Goal: Task Accomplishment & Management: Complete application form

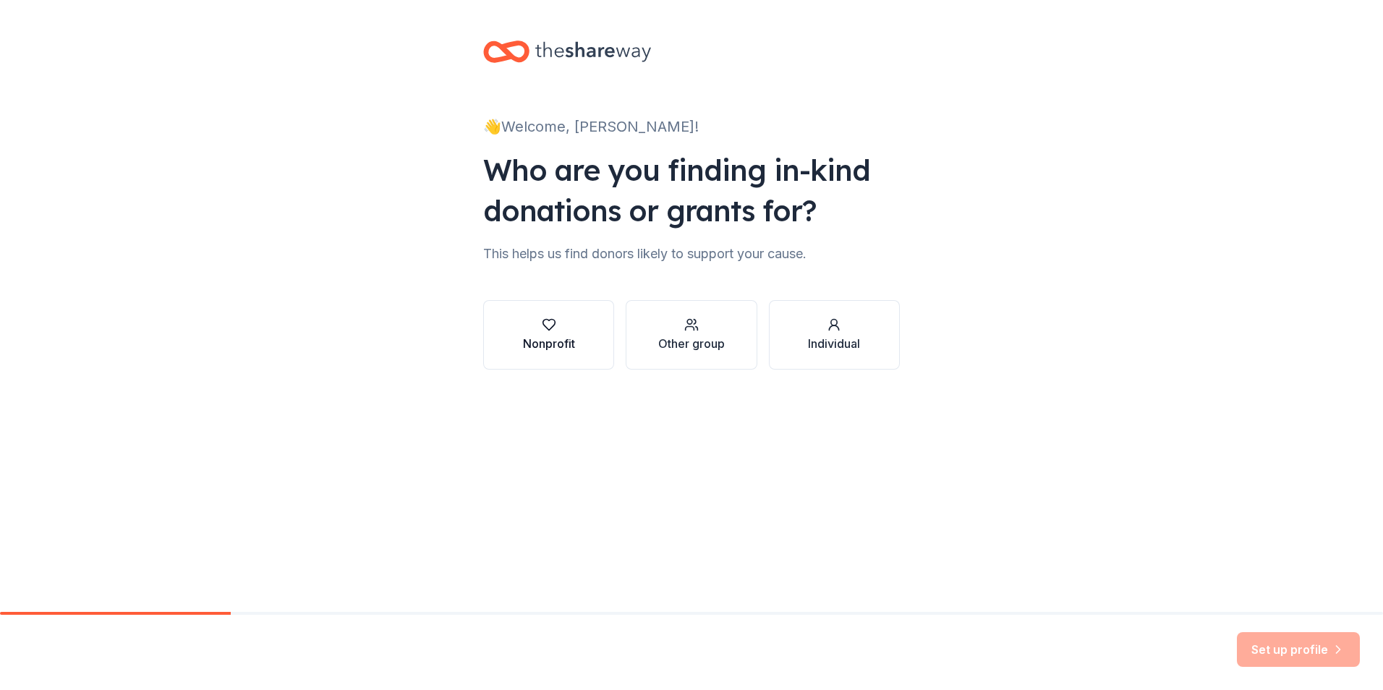
click at [541, 315] on button "Nonprofit" at bounding box center [548, 334] width 131 height 69
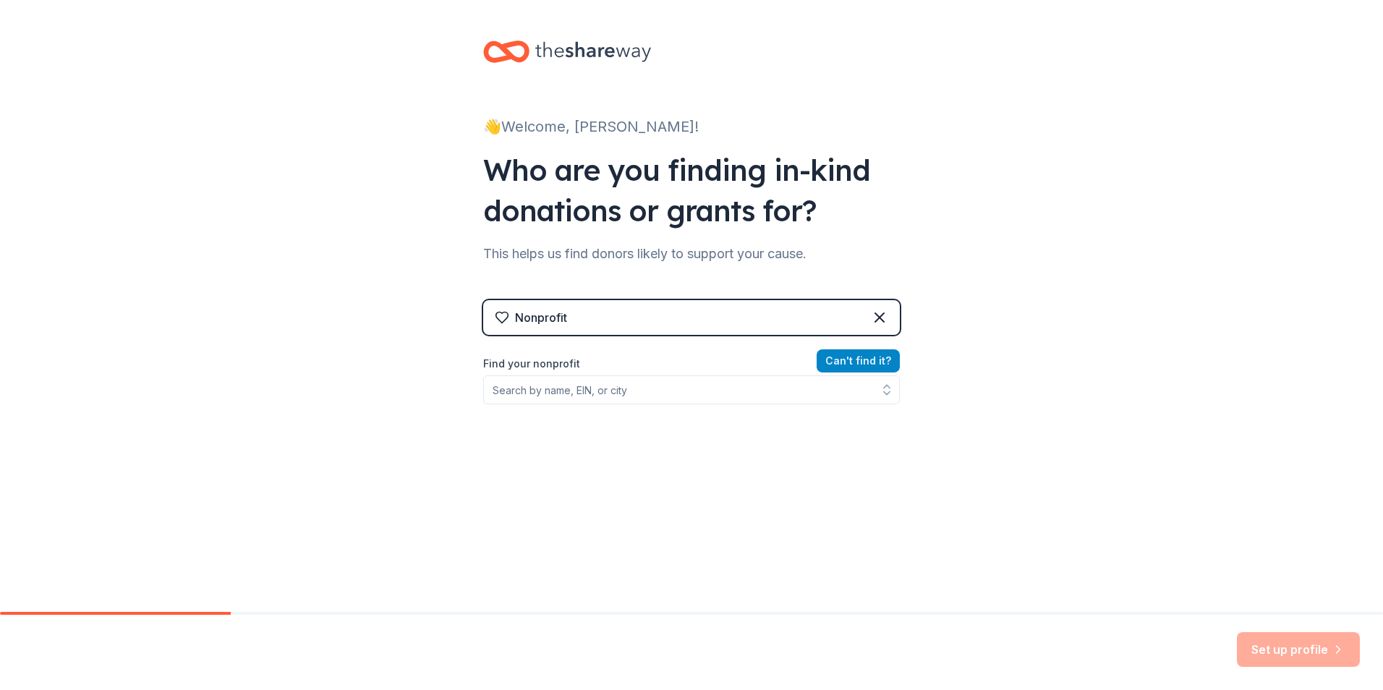
click at [835, 363] on button "Can ' t find it?" at bounding box center [858, 360] width 83 height 23
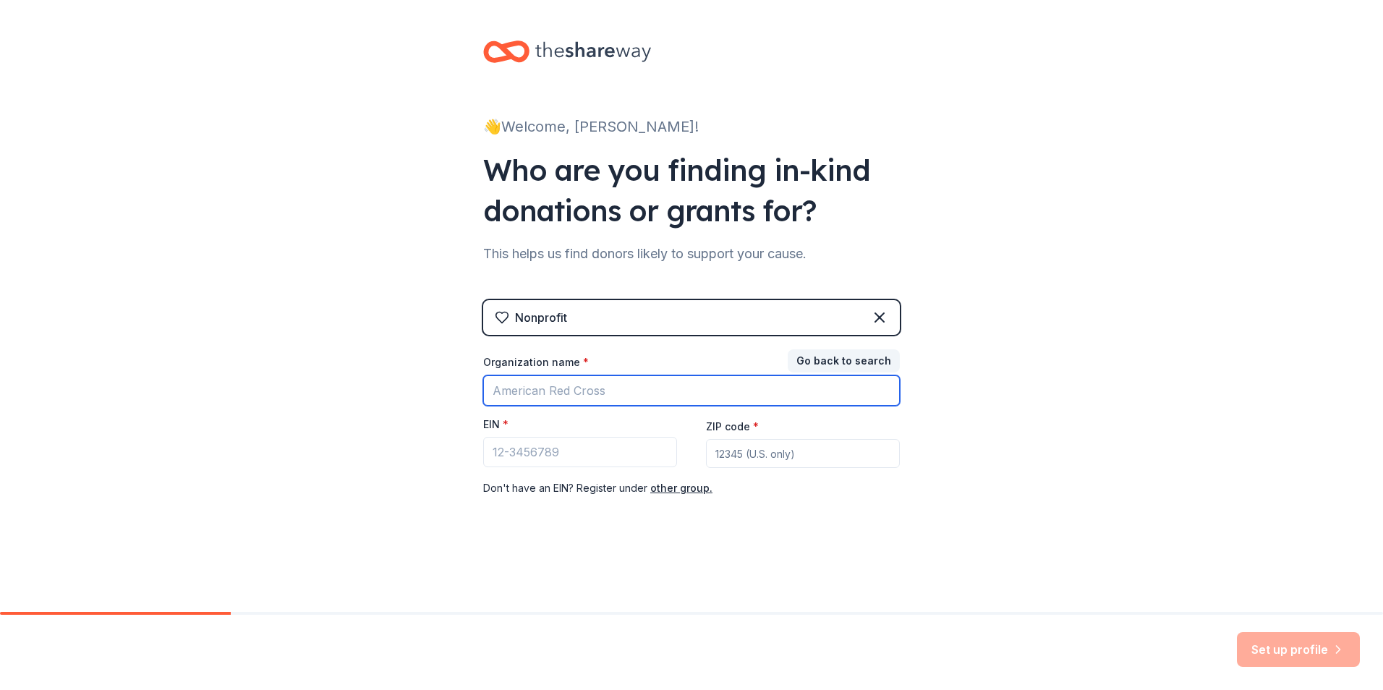
click at [613, 392] on input "Organization name *" at bounding box center [691, 391] width 417 height 30
type input "[DEMOGRAPHIC_DATA][PERSON_NAME] Inc."
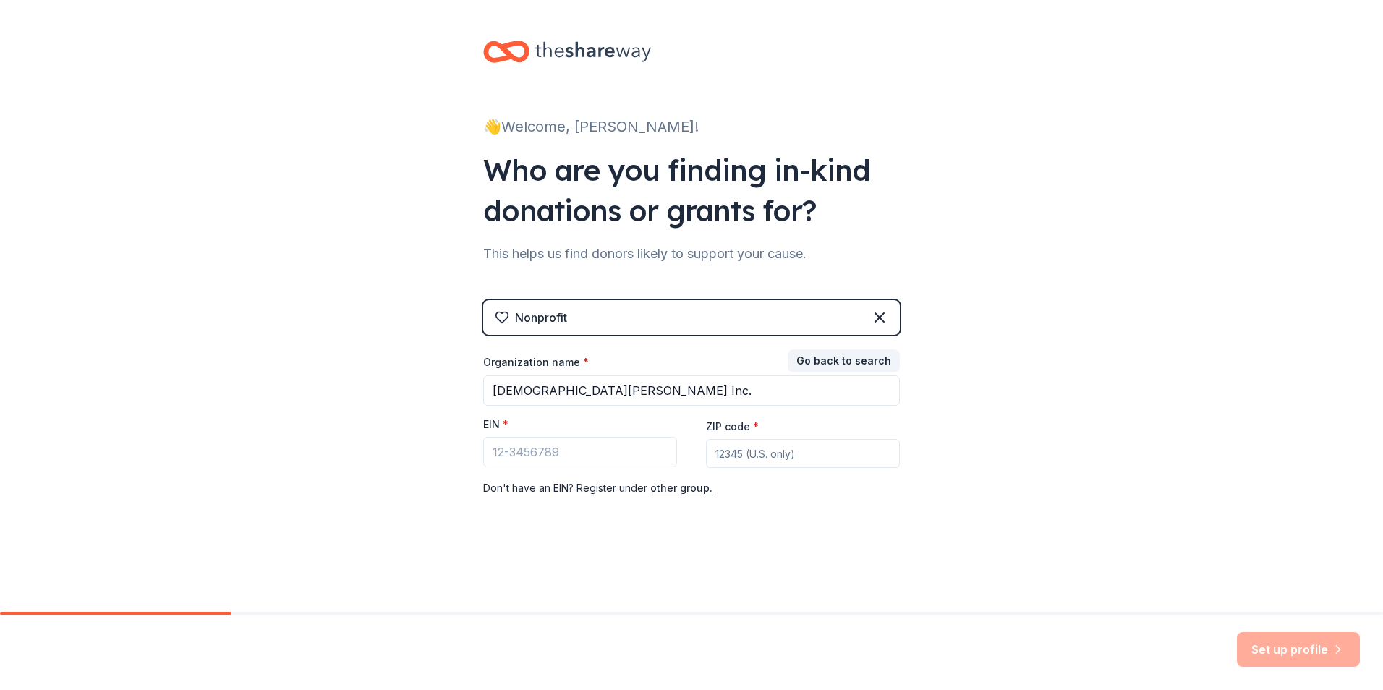
type input "20774"
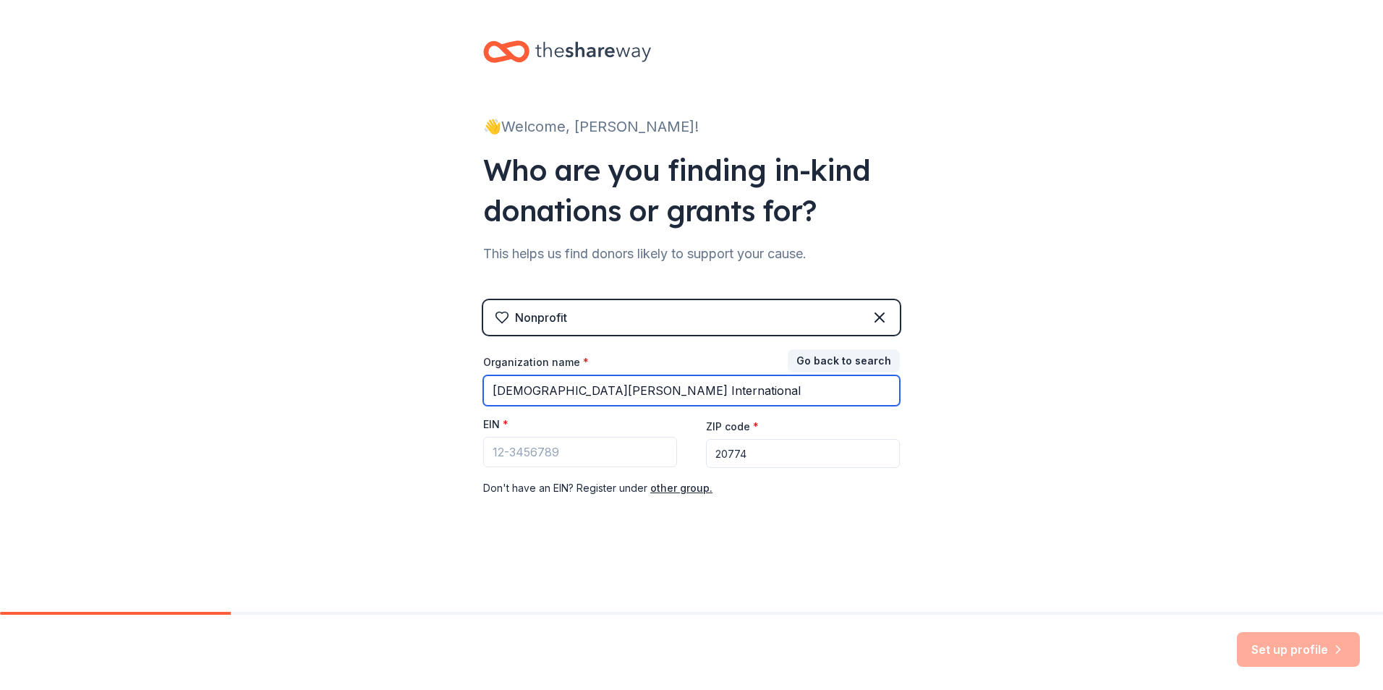
type input "[DEMOGRAPHIC_DATA][PERSON_NAME] International"
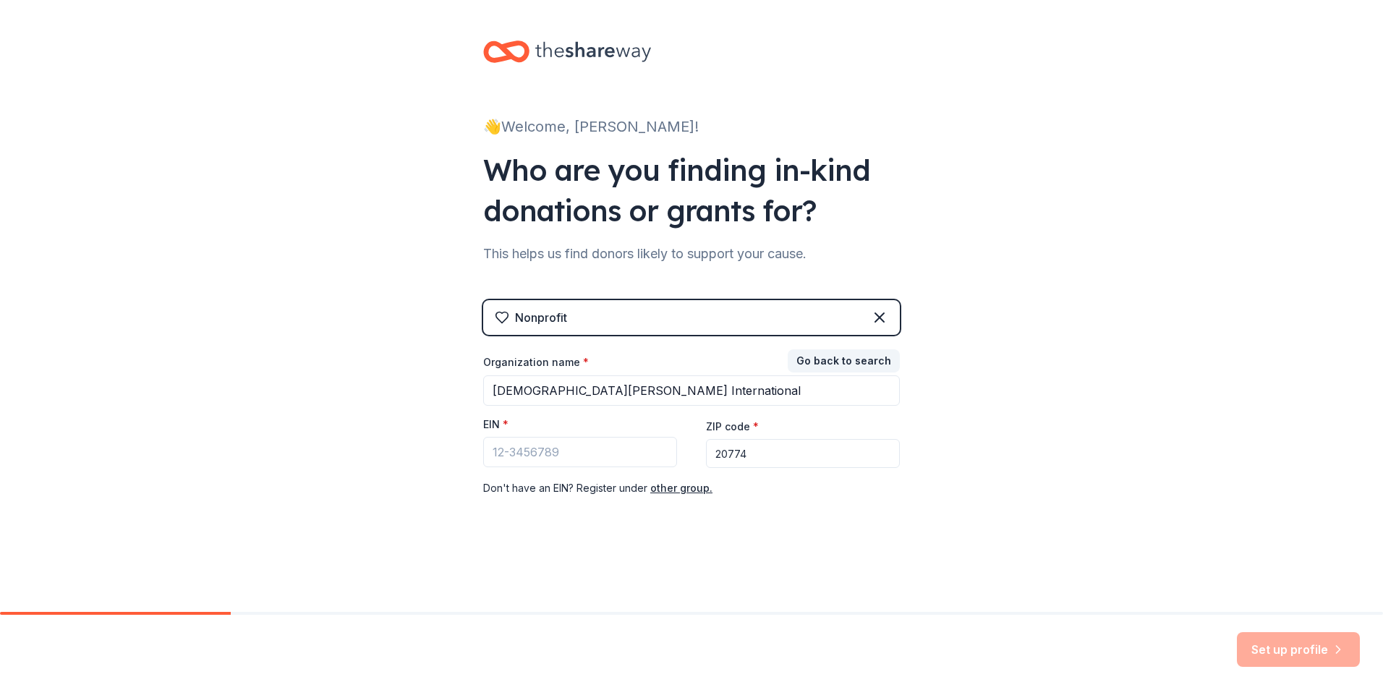
click at [782, 497] on div "Don ' t have an EIN? Register under other group." at bounding box center [691, 488] width 417 height 17
click at [760, 454] on input "20774" at bounding box center [803, 453] width 194 height 29
type input "21231"
click at [617, 452] on input "EIN *" at bounding box center [580, 452] width 194 height 30
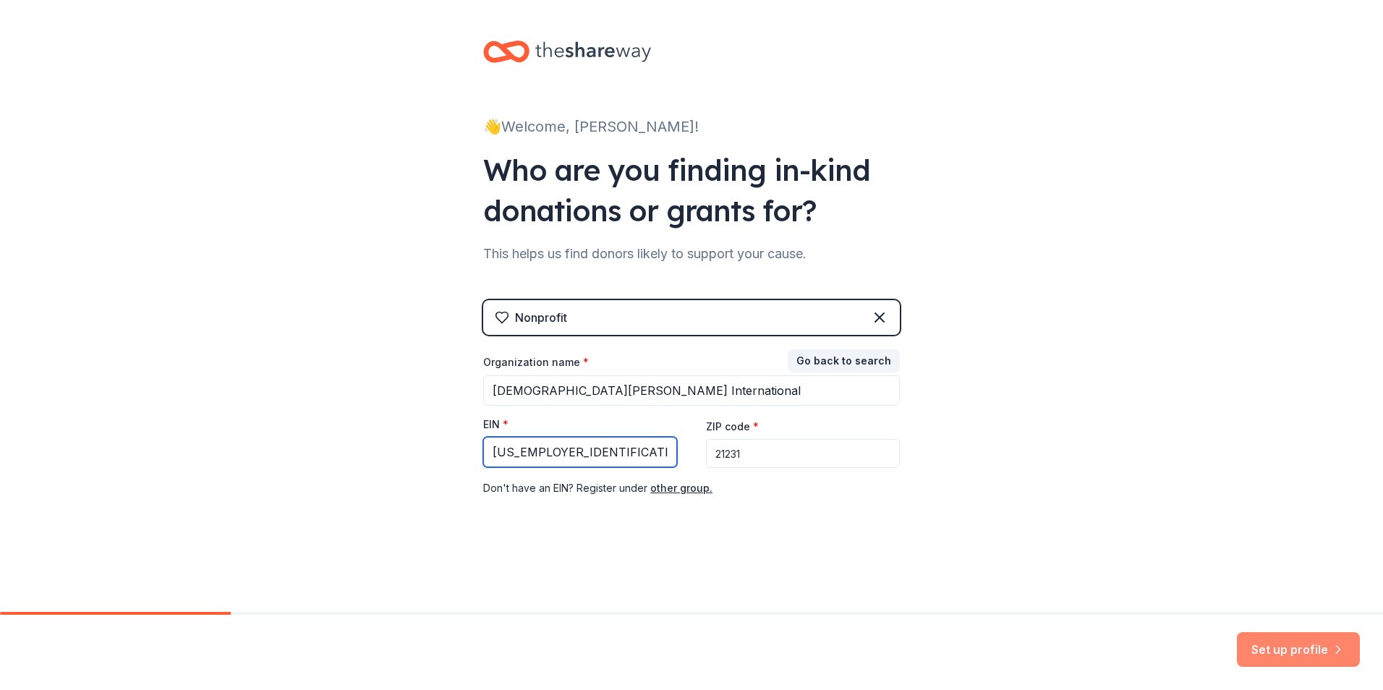
type input "[US_EMPLOYER_IDENTIFICATION_NUMBER]"
click at [1305, 647] on button "Set up profile" at bounding box center [1298, 649] width 123 height 35
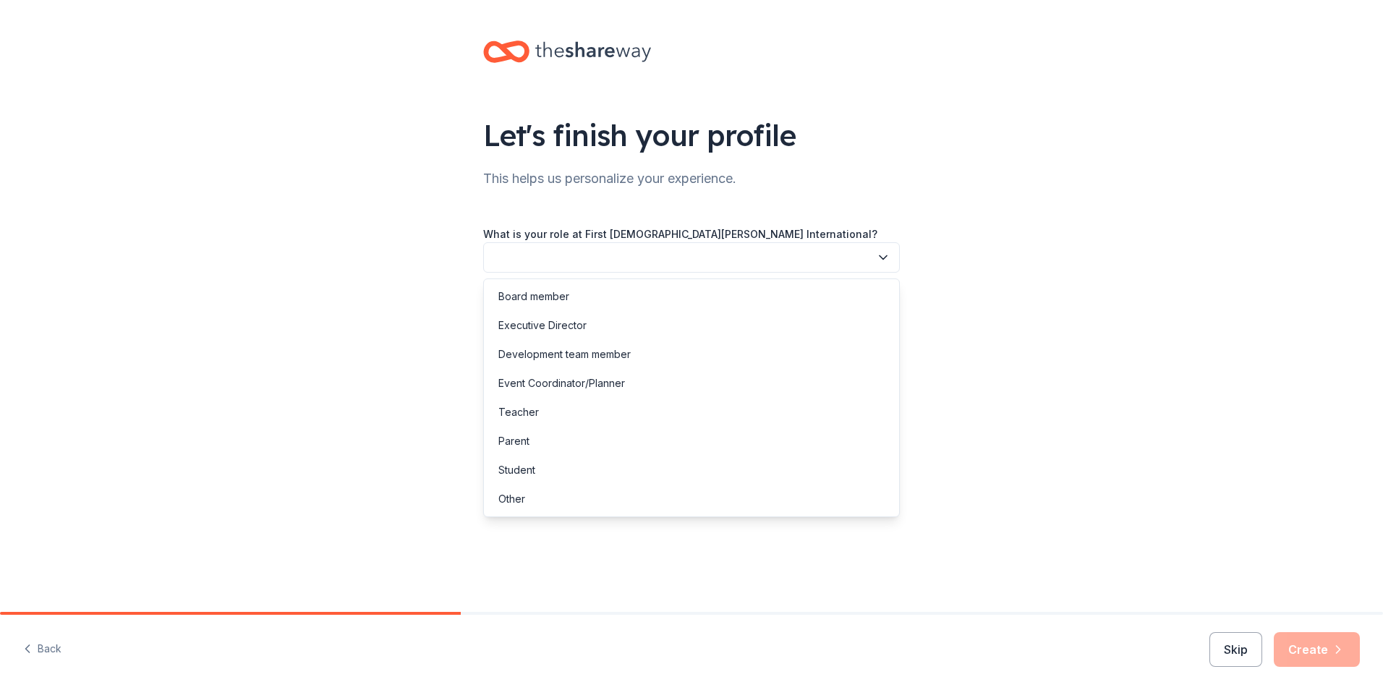
click at [886, 257] on icon "button" at bounding box center [883, 258] width 7 height 4
click at [609, 381] on div "Event Coordinator/Planner" at bounding box center [562, 383] width 127 height 17
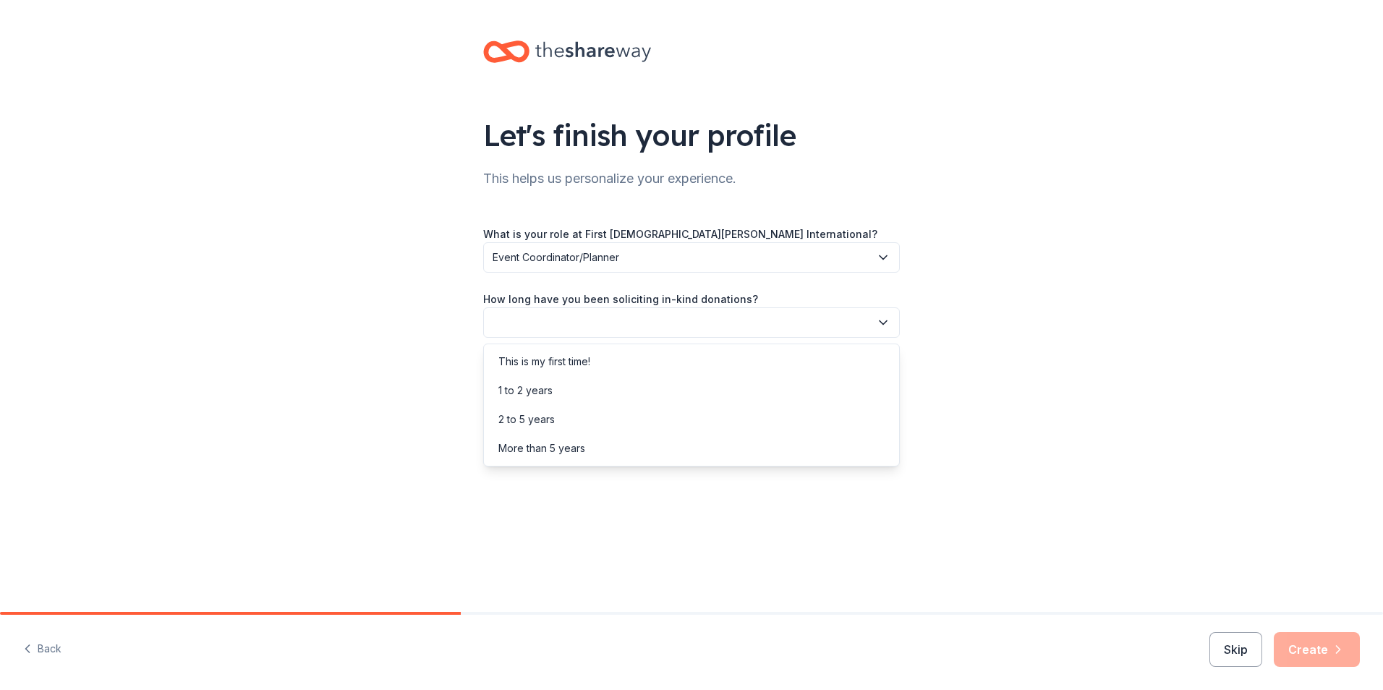
click at [884, 318] on icon "button" at bounding box center [883, 322] width 14 height 14
click at [580, 443] on div "More than 5 years" at bounding box center [542, 448] width 87 height 17
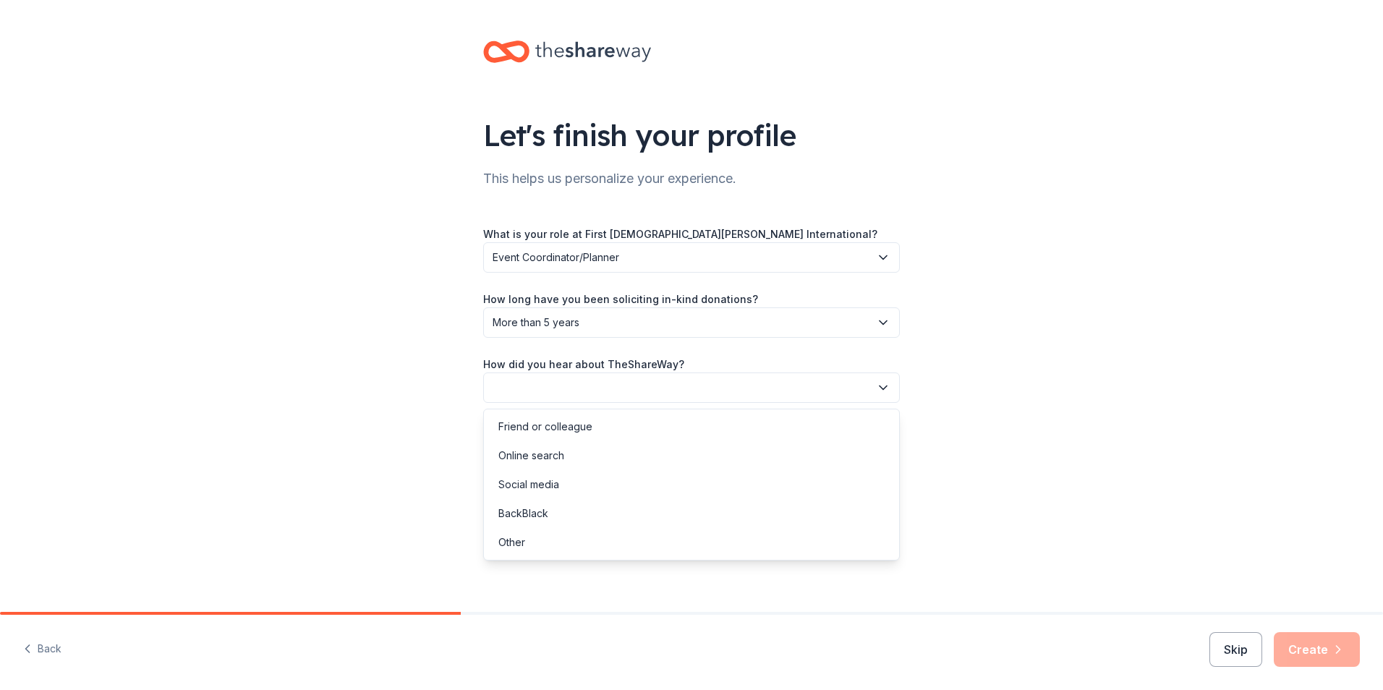
click at [883, 386] on icon "button" at bounding box center [883, 388] width 14 height 14
click at [518, 542] on div "Other" at bounding box center [512, 542] width 27 height 17
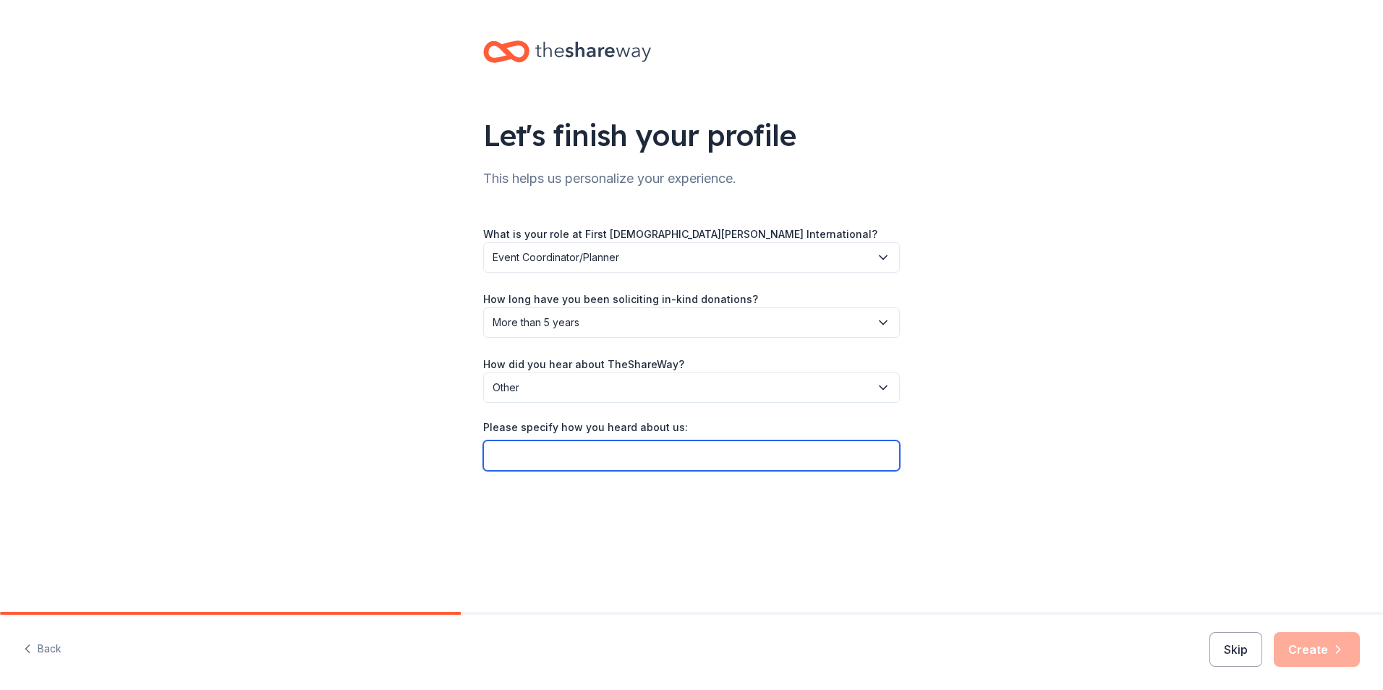
click at [511, 455] on input "Please specify how you heard about us:" at bounding box center [691, 456] width 417 height 30
type input "r"
type input "Random email"
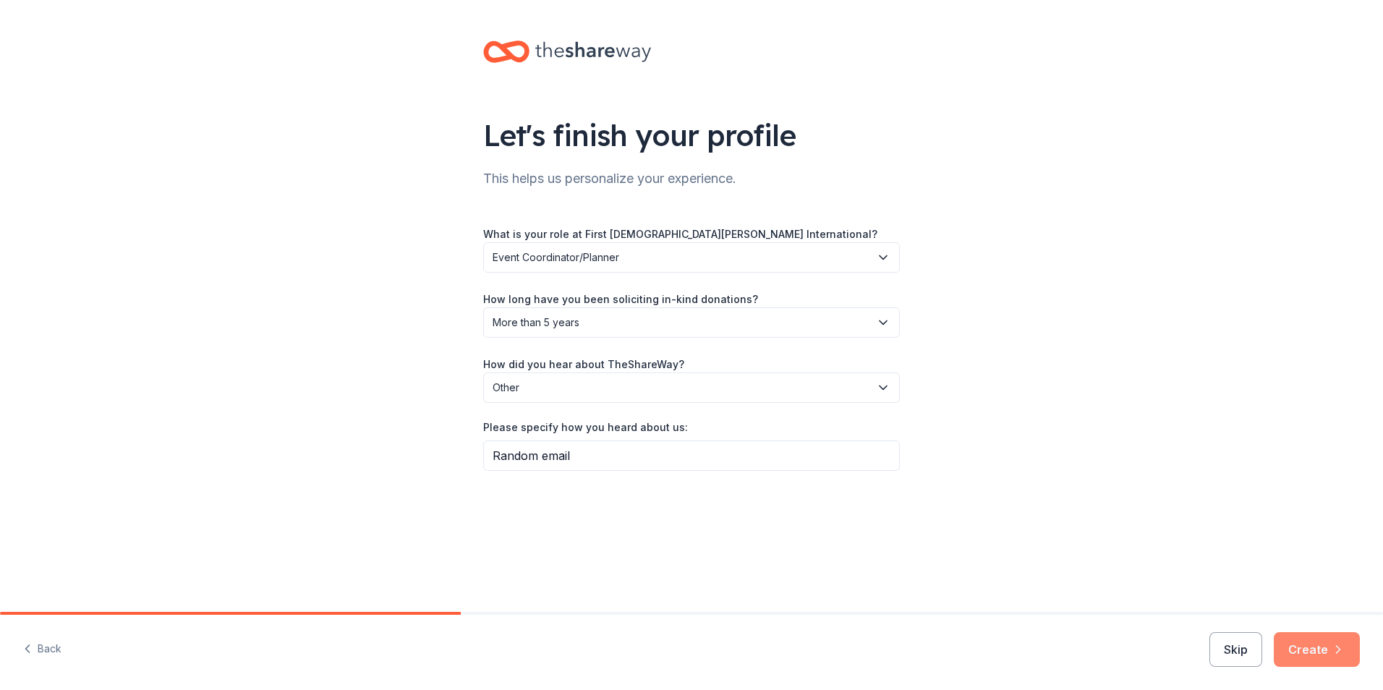
click at [1313, 648] on button "Create" at bounding box center [1317, 649] width 86 height 35
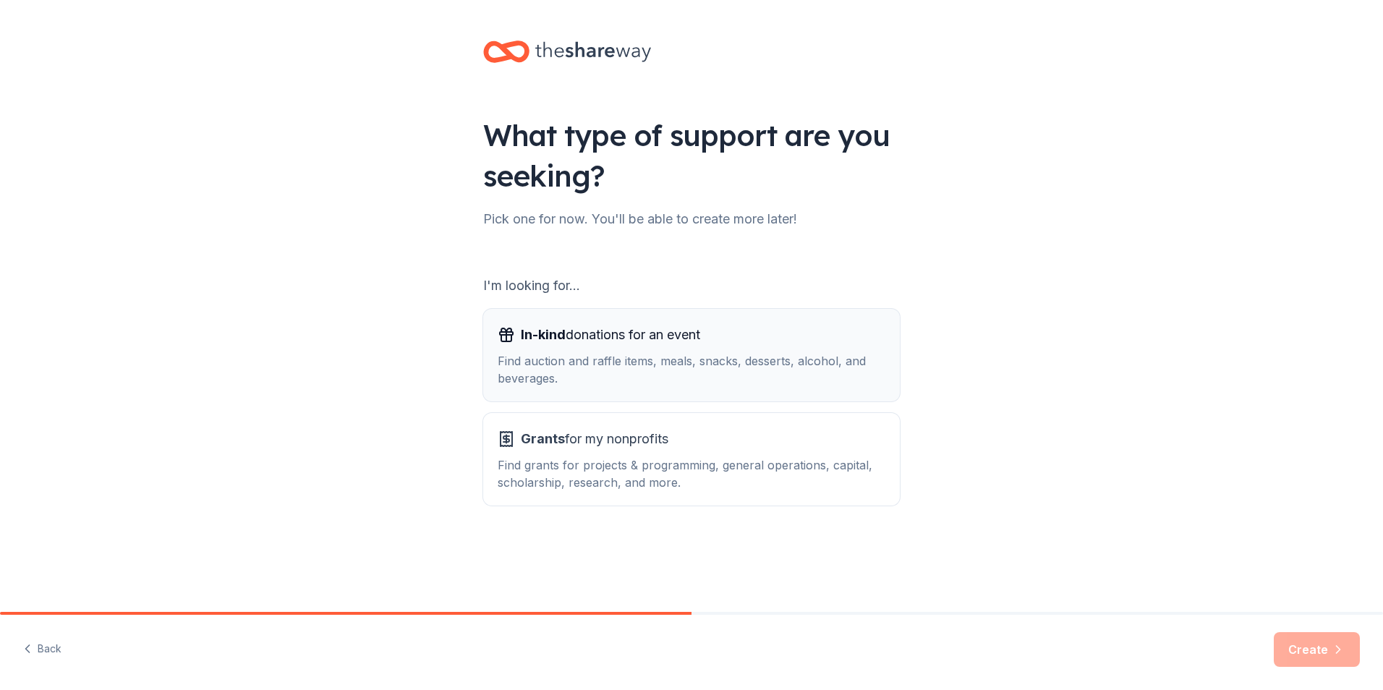
click at [695, 376] on div "Find auction and raffle items, meals, snacks, desserts, alcohol, and beverages." at bounding box center [692, 369] width 388 height 35
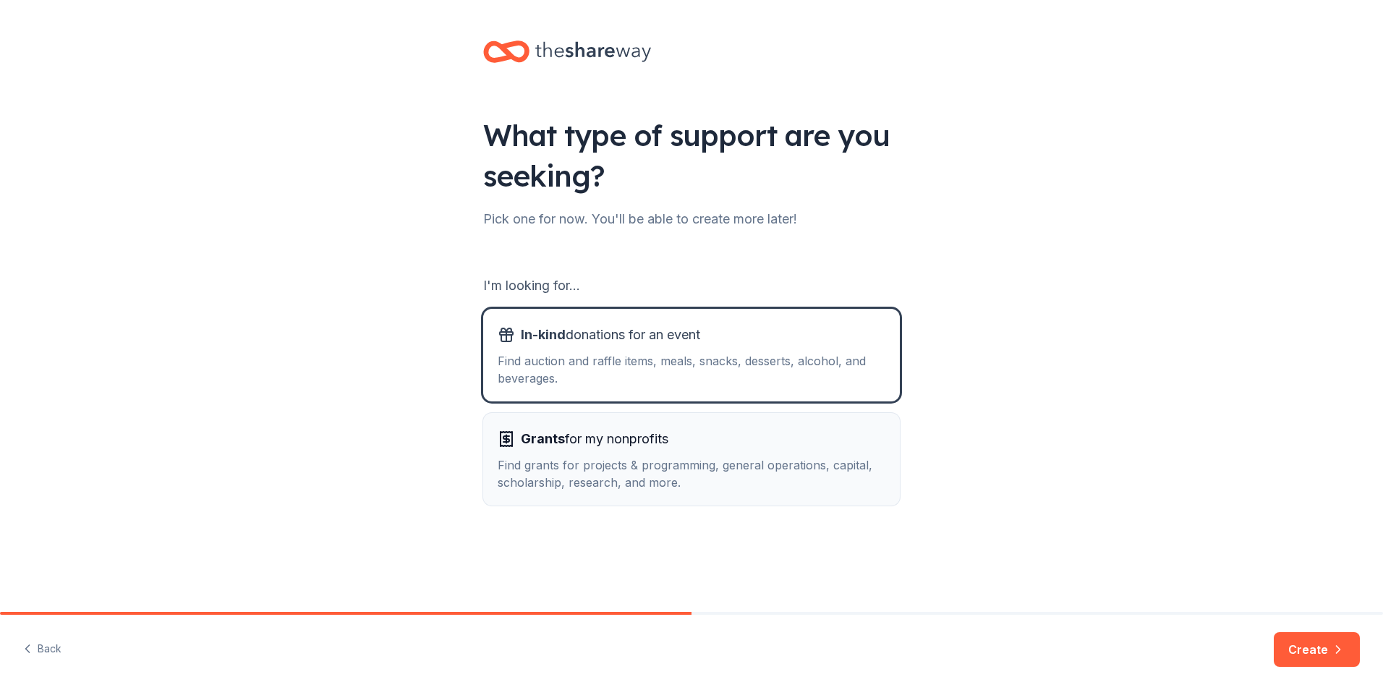
click at [665, 436] on span "Grants for my nonprofits" at bounding box center [595, 439] width 148 height 23
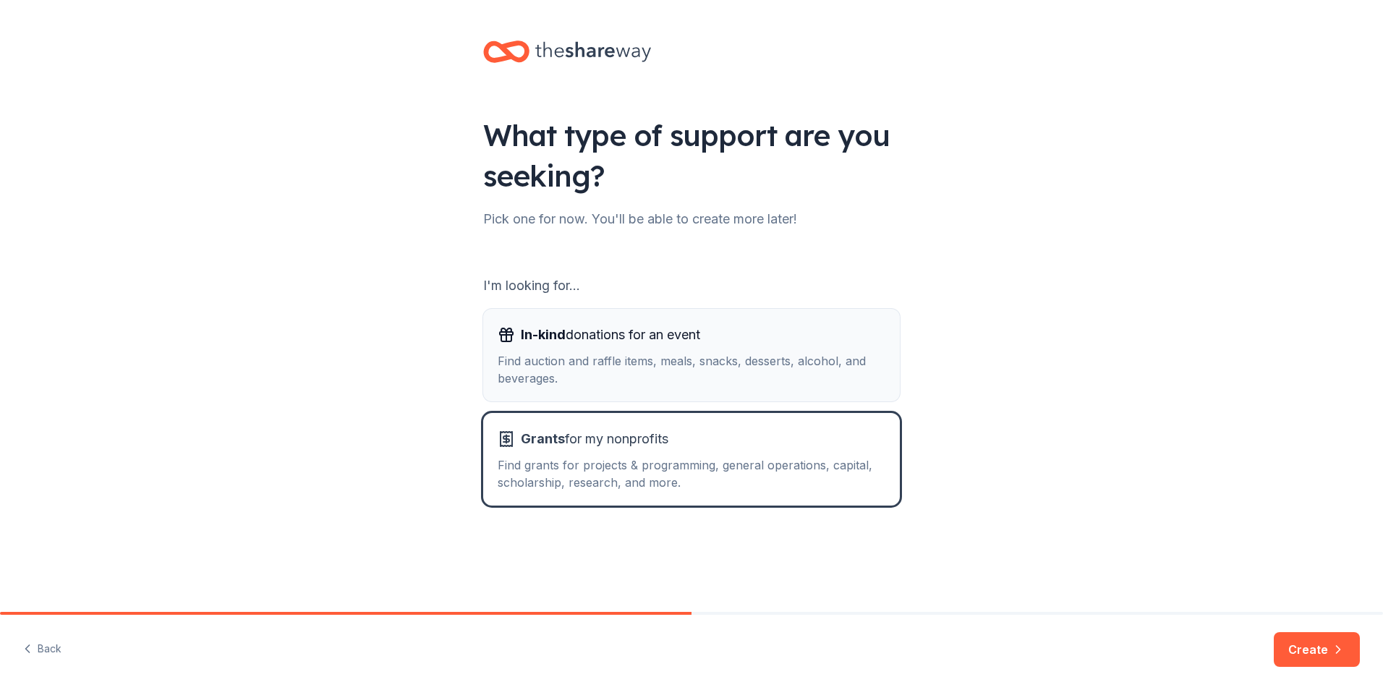
click at [648, 360] on div "Find auction and raffle items, meals, snacks, desserts, alcohol, and beverages." at bounding box center [692, 369] width 388 height 35
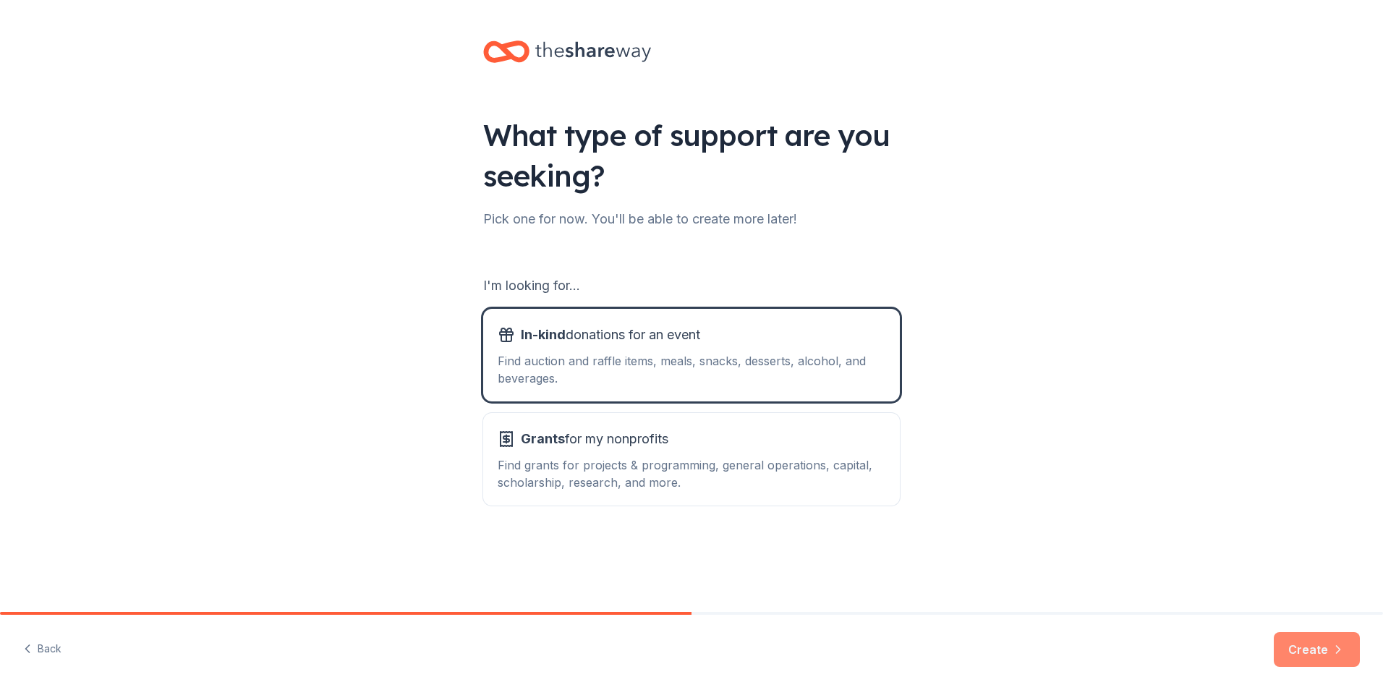
click at [1324, 646] on button "Create" at bounding box center [1317, 649] width 86 height 35
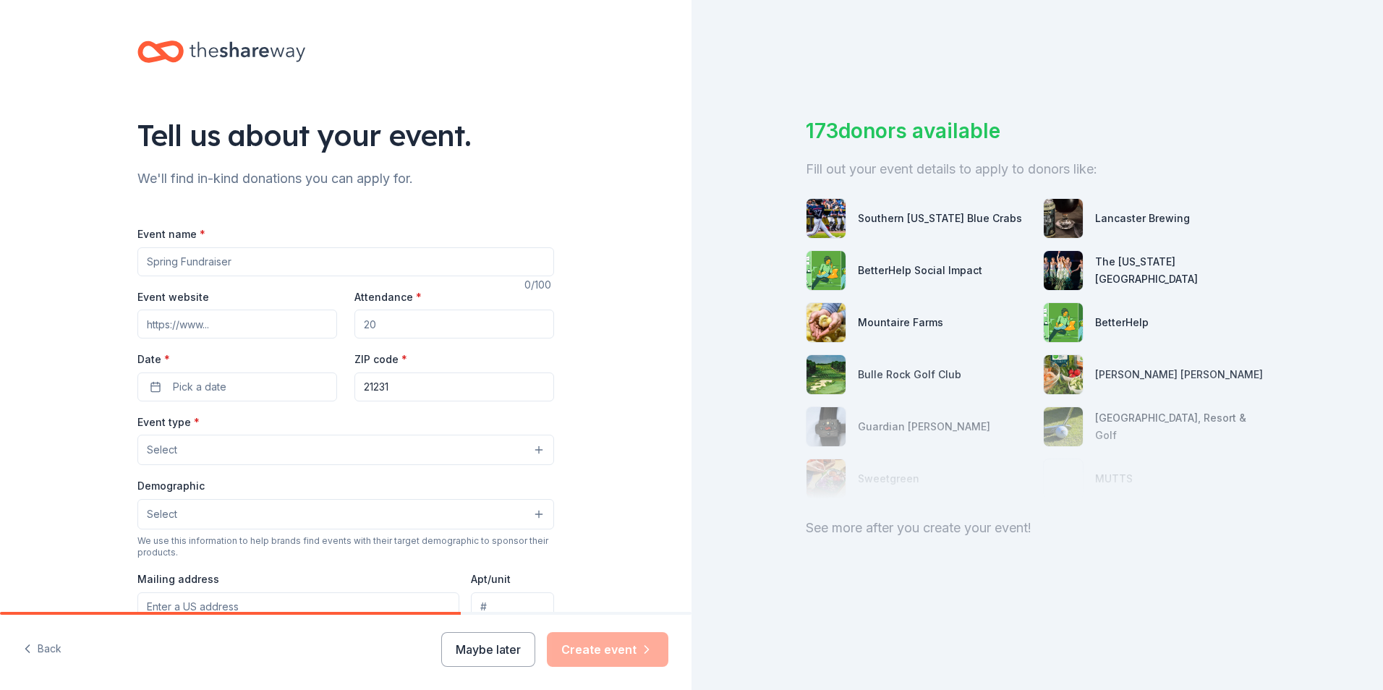
click at [232, 270] on input "Event name *" at bounding box center [345, 261] width 417 height 29
type input "Harvest/Health Fair 2025"
click at [226, 325] on input "Event website" at bounding box center [237, 324] width 200 height 29
type input "[DOMAIN_NAME]"
click at [399, 328] on input "Attendance *" at bounding box center [455, 324] width 200 height 29
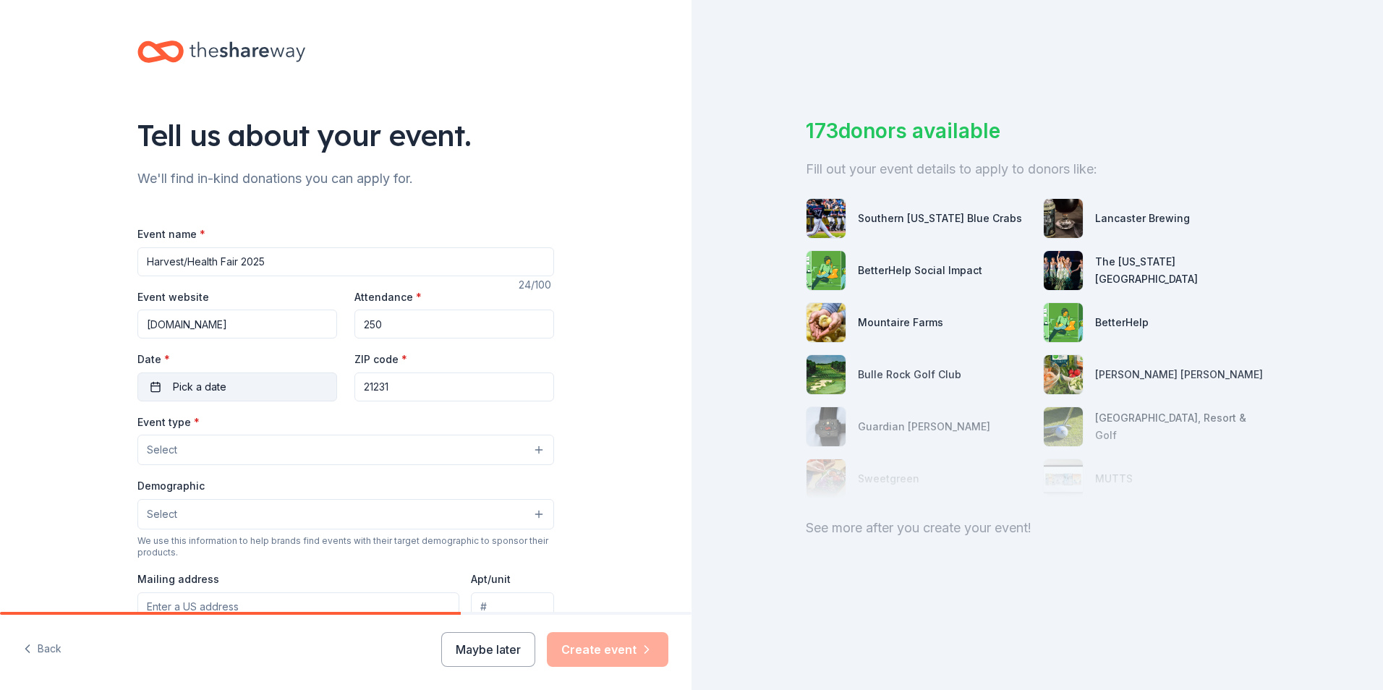
type input "250"
click at [255, 386] on button "Pick a date" at bounding box center [237, 387] width 200 height 29
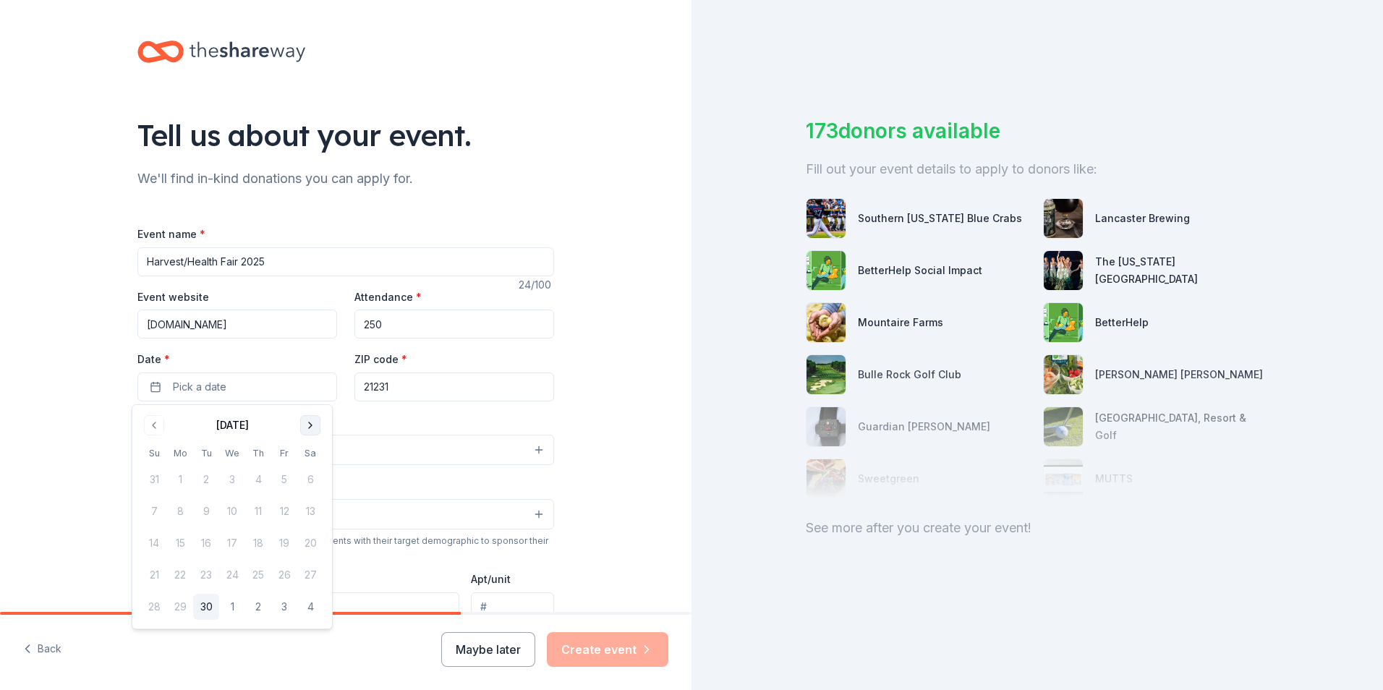
click at [307, 428] on button "Go to next month" at bounding box center [310, 425] width 20 height 20
click at [179, 573] on button "20" at bounding box center [180, 575] width 26 height 26
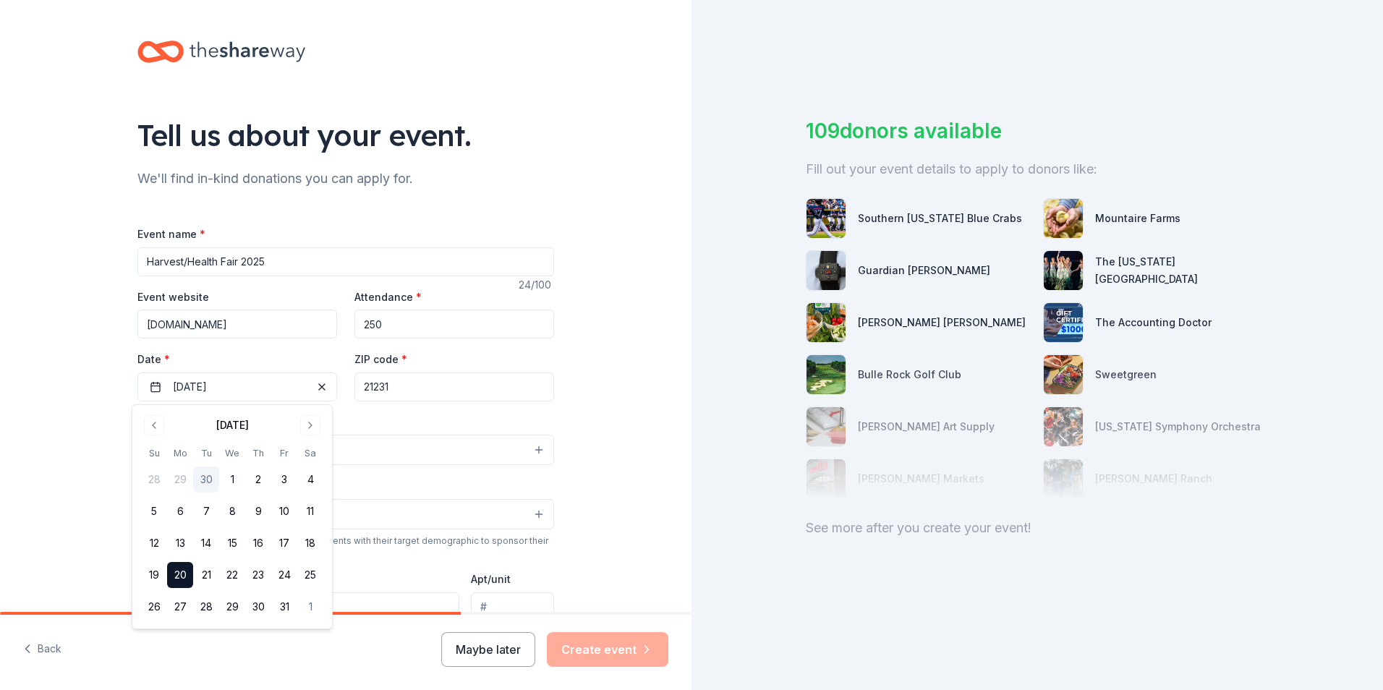
click at [400, 450] on button "Select" at bounding box center [345, 450] width 417 height 30
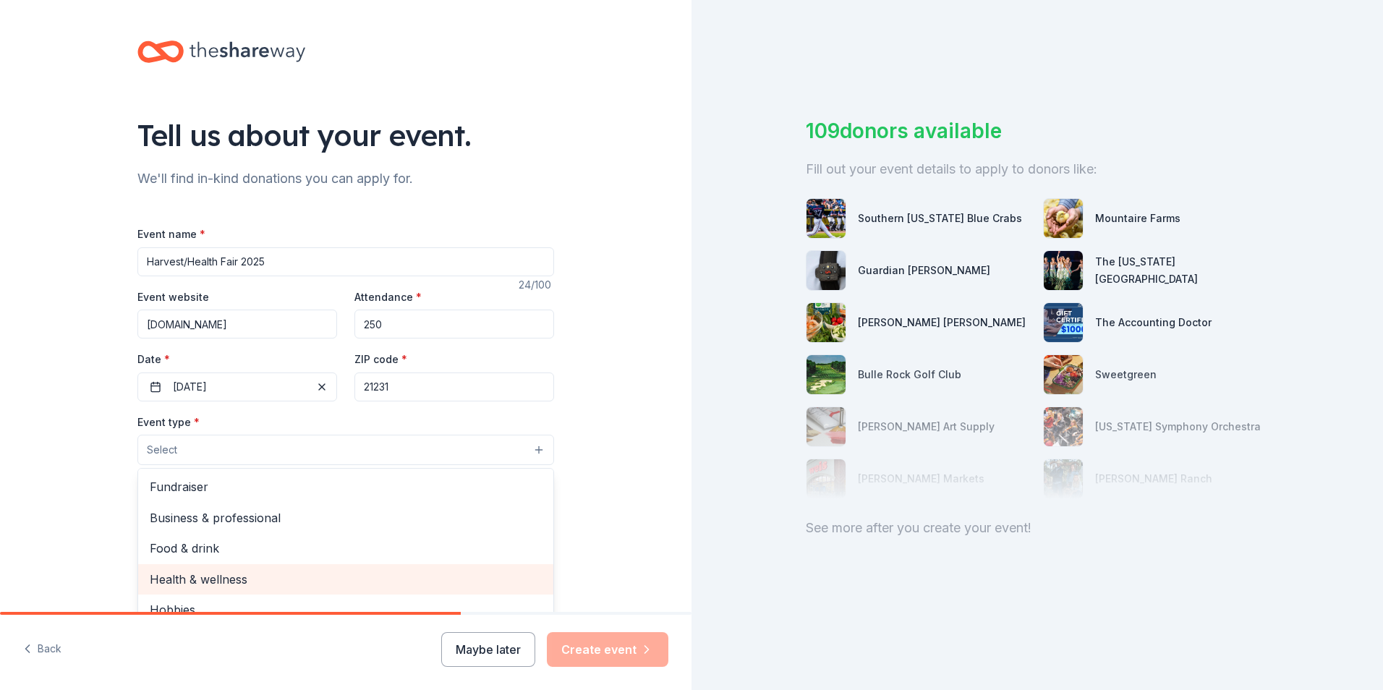
click at [236, 576] on span "Health & wellness" at bounding box center [346, 579] width 392 height 19
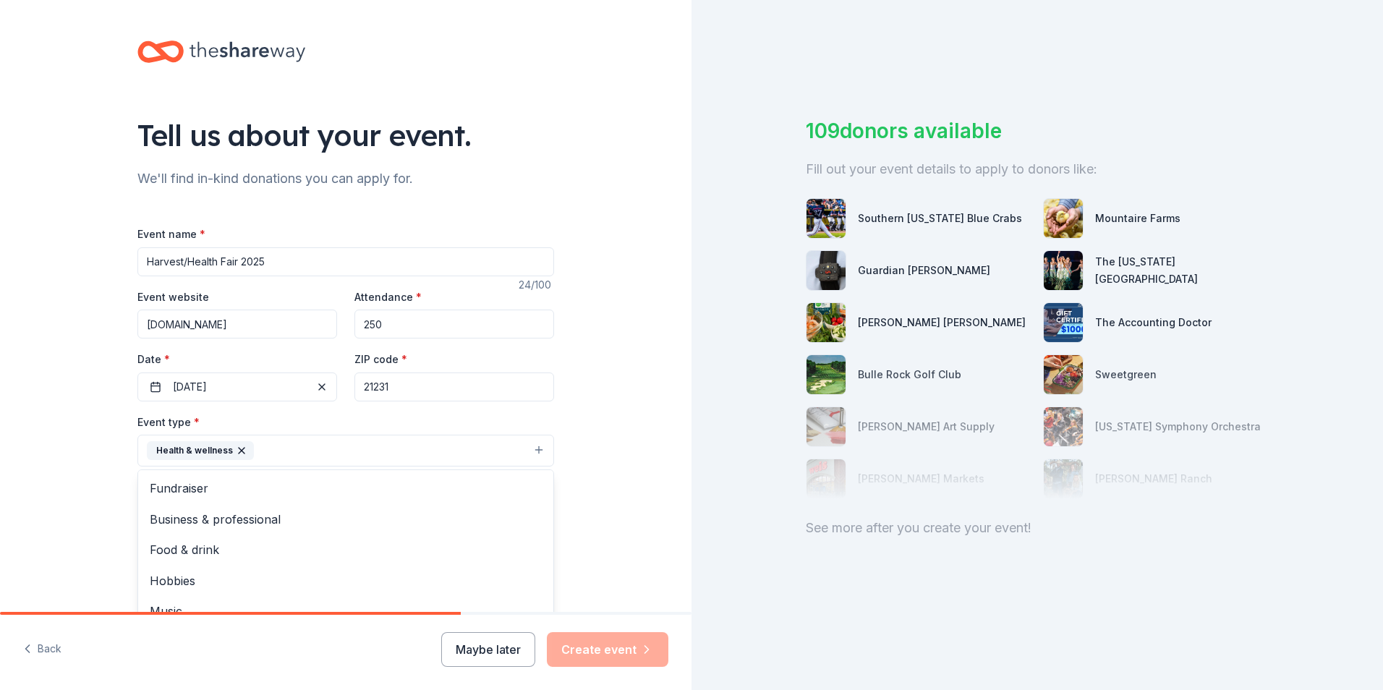
click at [580, 530] on div "Tell us about your event. We'll find in-kind donations you can apply for. Event…" at bounding box center [346, 482] width 692 height 965
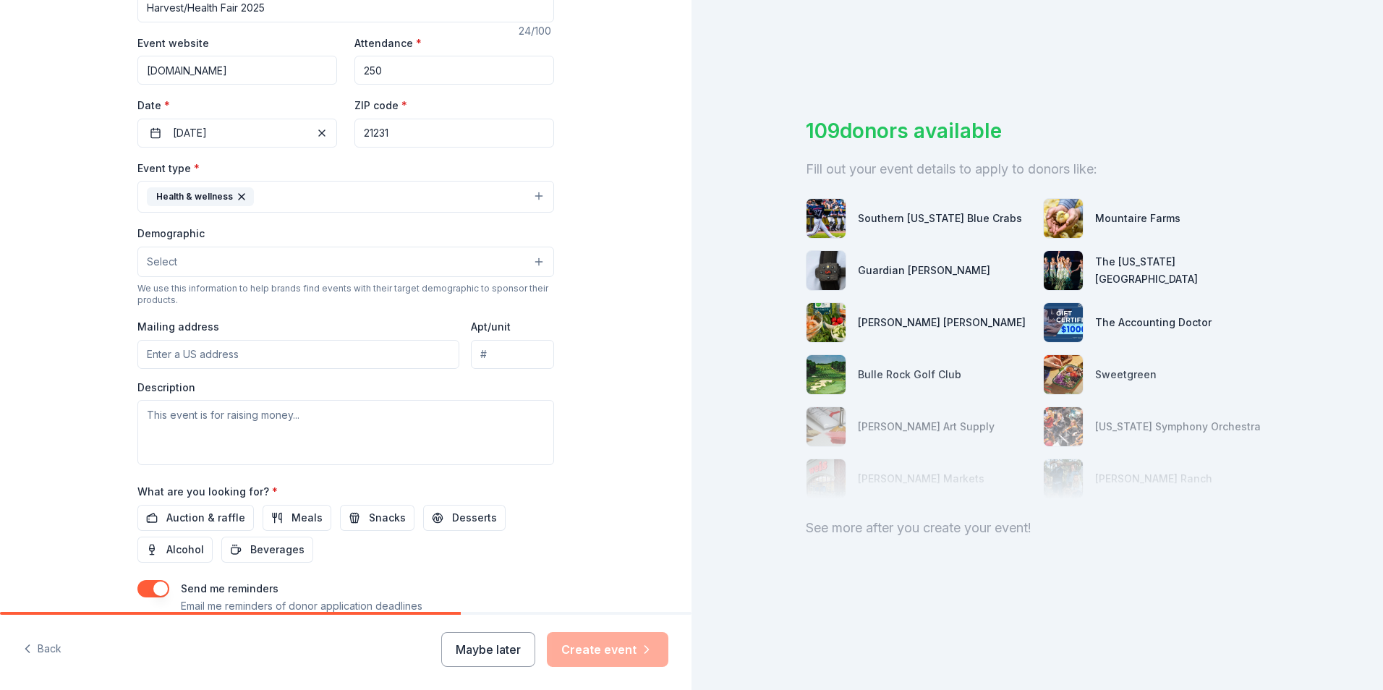
scroll to position [255, 0]
click at [208, 353] on input "Mailing address" at bounding box center [298, 353] width 322 height 29
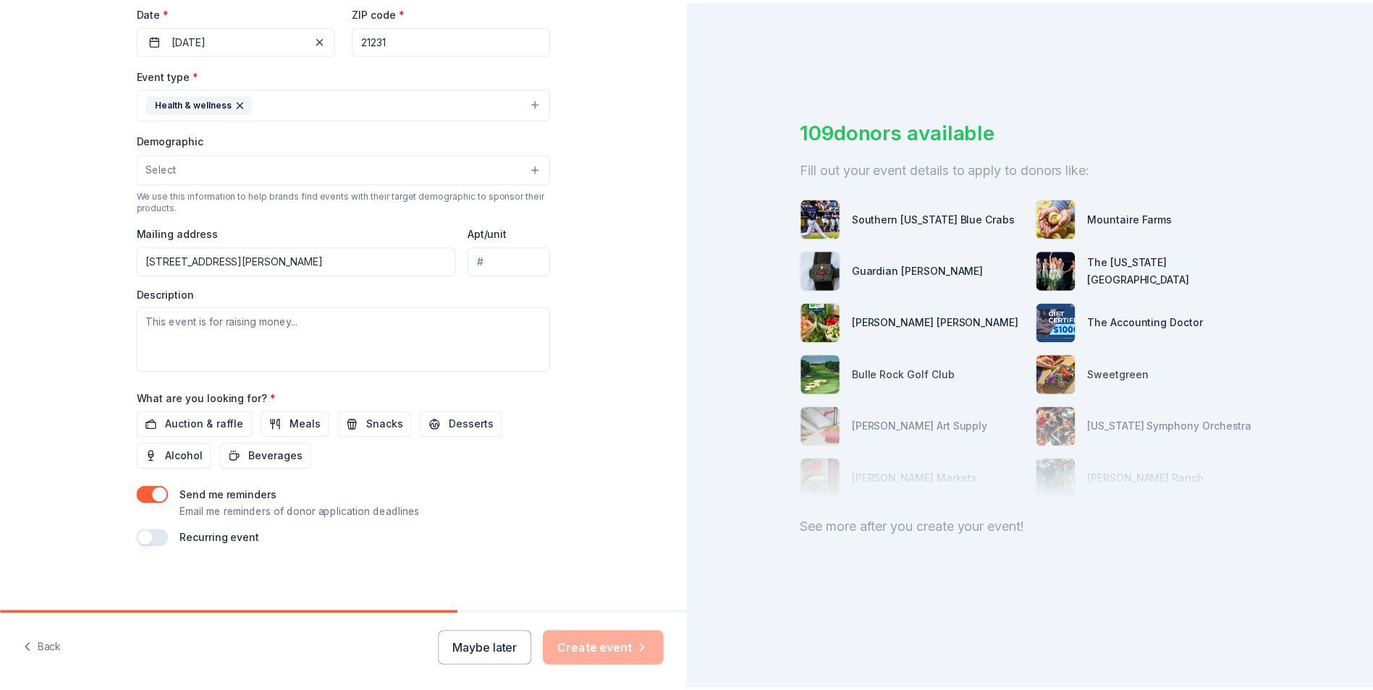
scroll to position [352, 0]
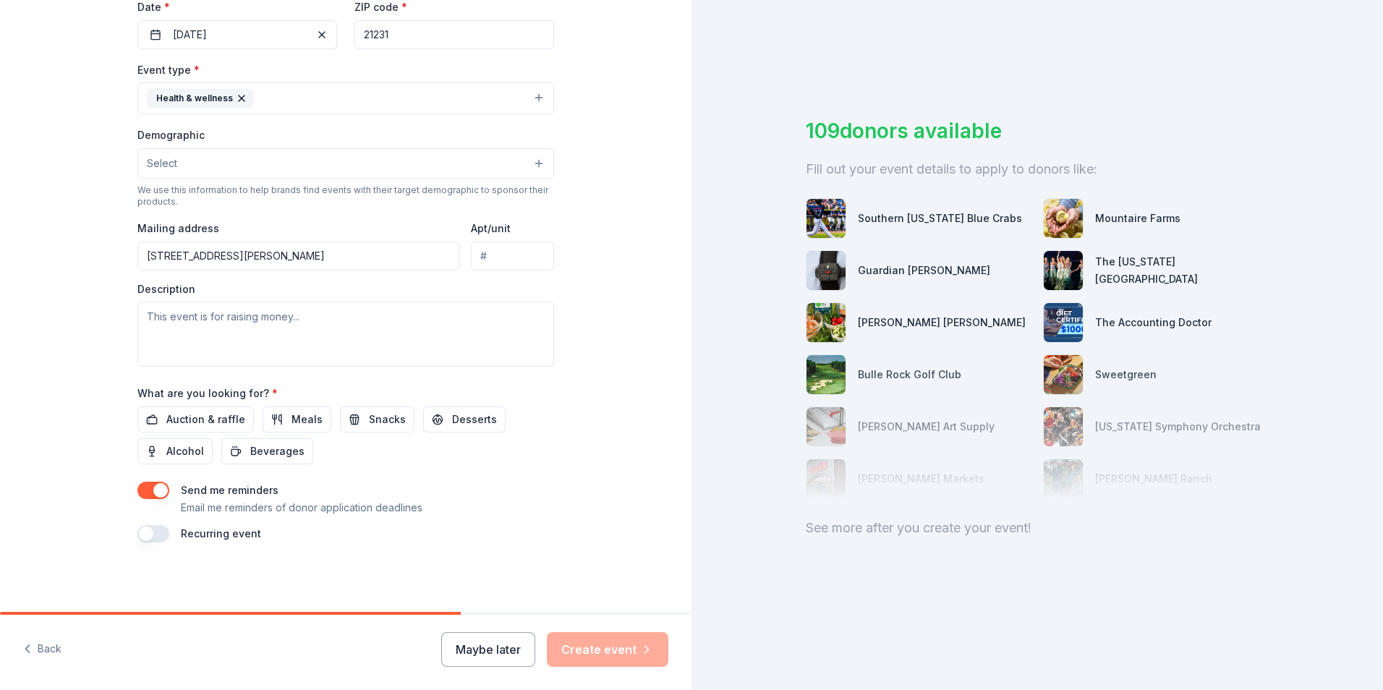
type input "[STREET_ADDRESS][PERSON_NAME]"
click at [152, 318] on textarea at bounding box center [345, 334] width 417 height 65
click at [198, 418] on span "Auction & raffle" at bounding box center [205, 419] width 79 height 17
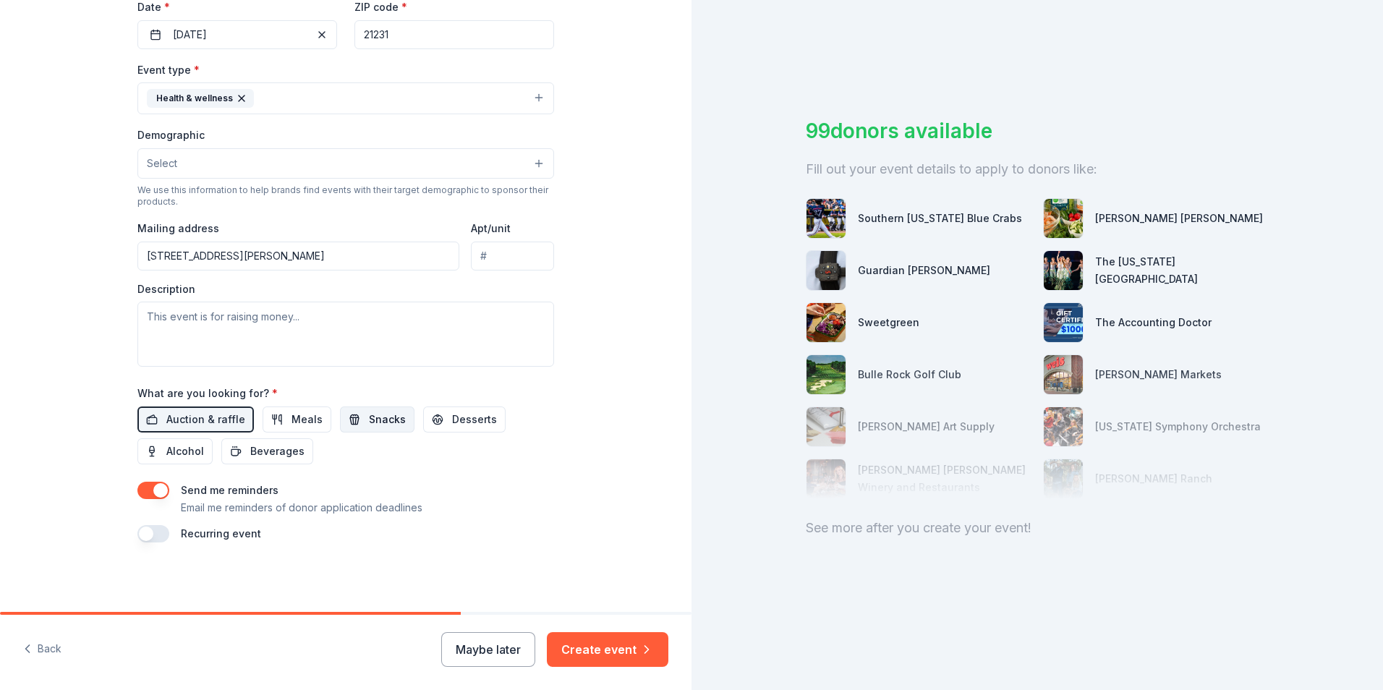
click at [369, 417] on span "Snacks" at bounding box center [387, 419] width 37 height 17
click at [291, 448] on span "Beverages" at bounding box center [277, 451] width 54 height 17
click at [459, 417] on span "Desserts" at bounding box center [474, 419] width 45 height 17
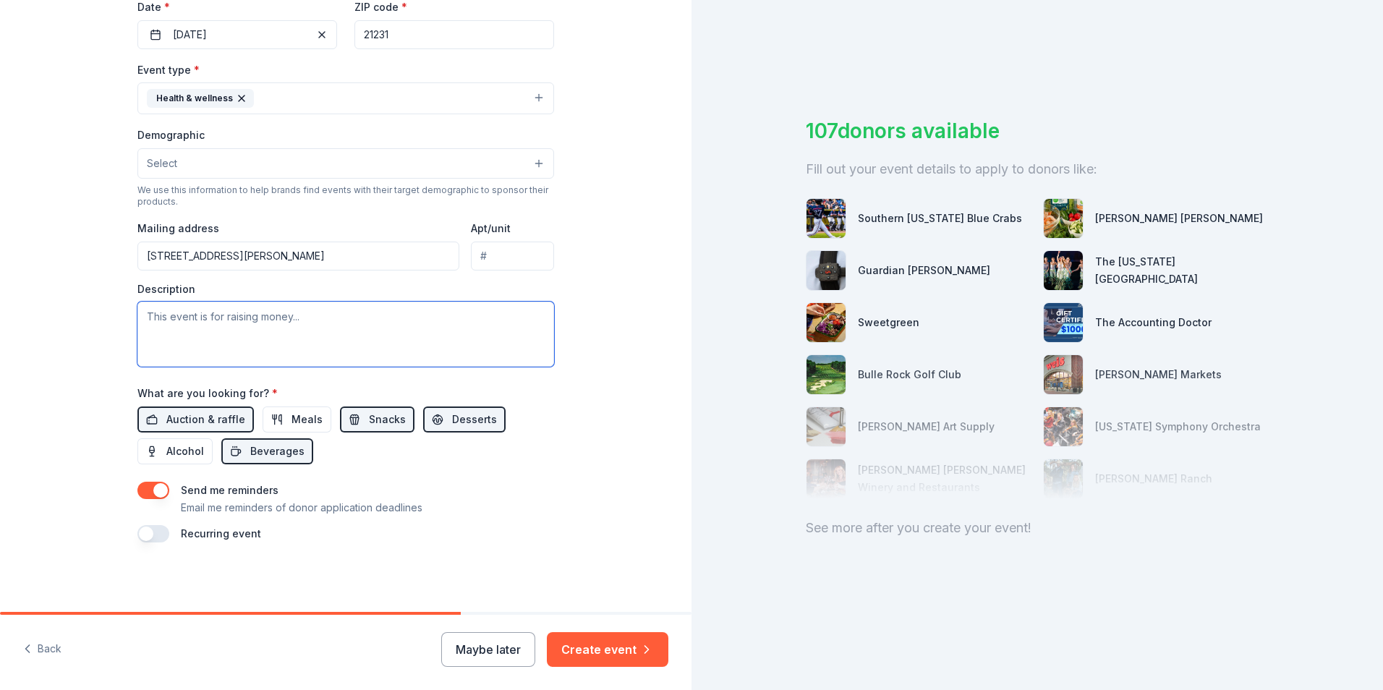
click at [159, 333] on textarea at bounding box center [345, 334] width 417 height 65
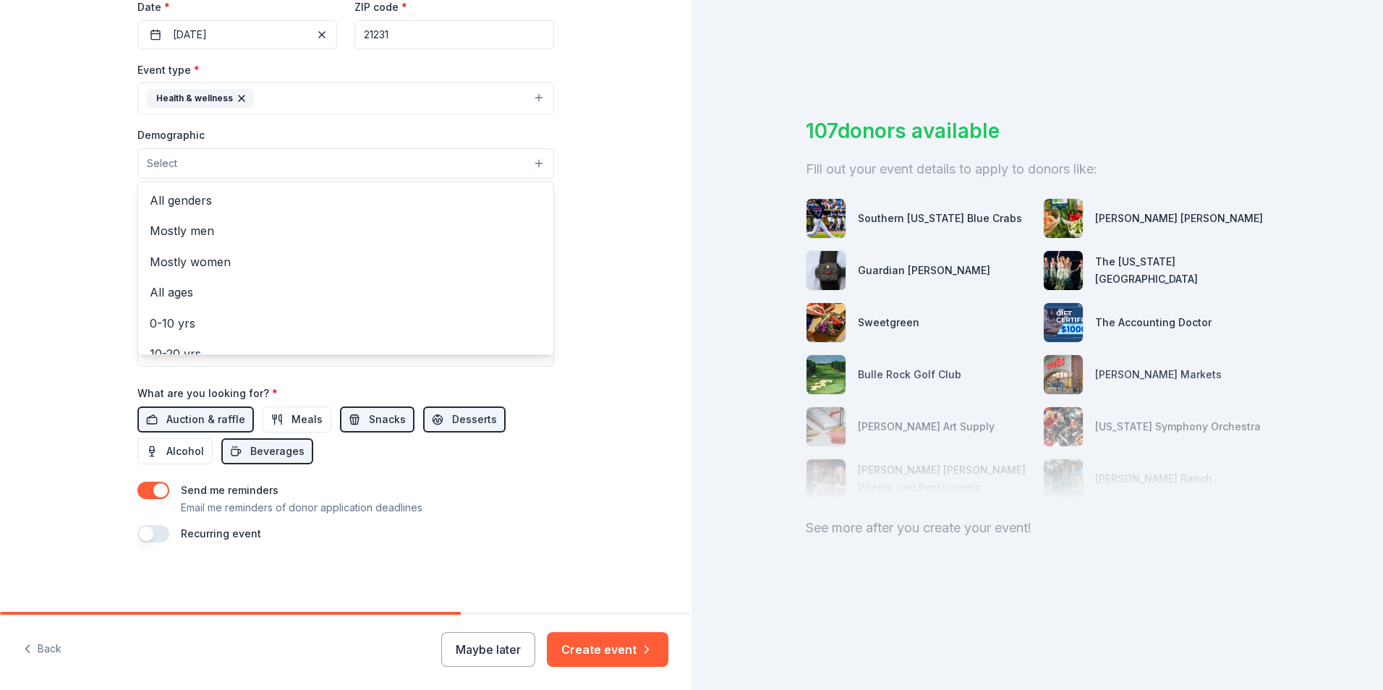
click at [535, 159] on button "Select" at bounding box center [345, 163] width 417 height 30
click at [179, 200] on span "All genders" at bounding box center [346, 200] width 392 height 19
click at [588, 184] on div "Tell us about your event. We'll find in-kind donations you can apply for. Event…" at bounding box center [346, 131] width 692 height 966
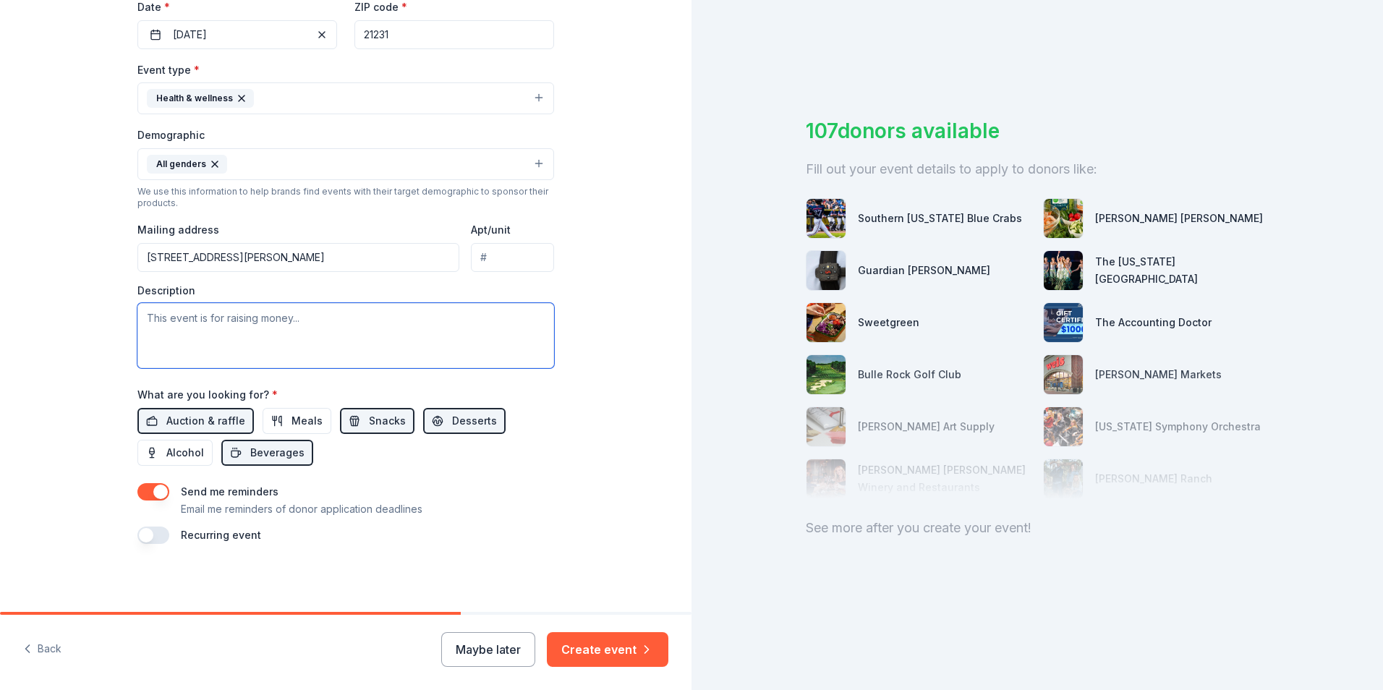
click at [164, 317] on textarea at bounding box center [345, 335] width 417 height 65
type textarea "Harvest/ Health Fair"
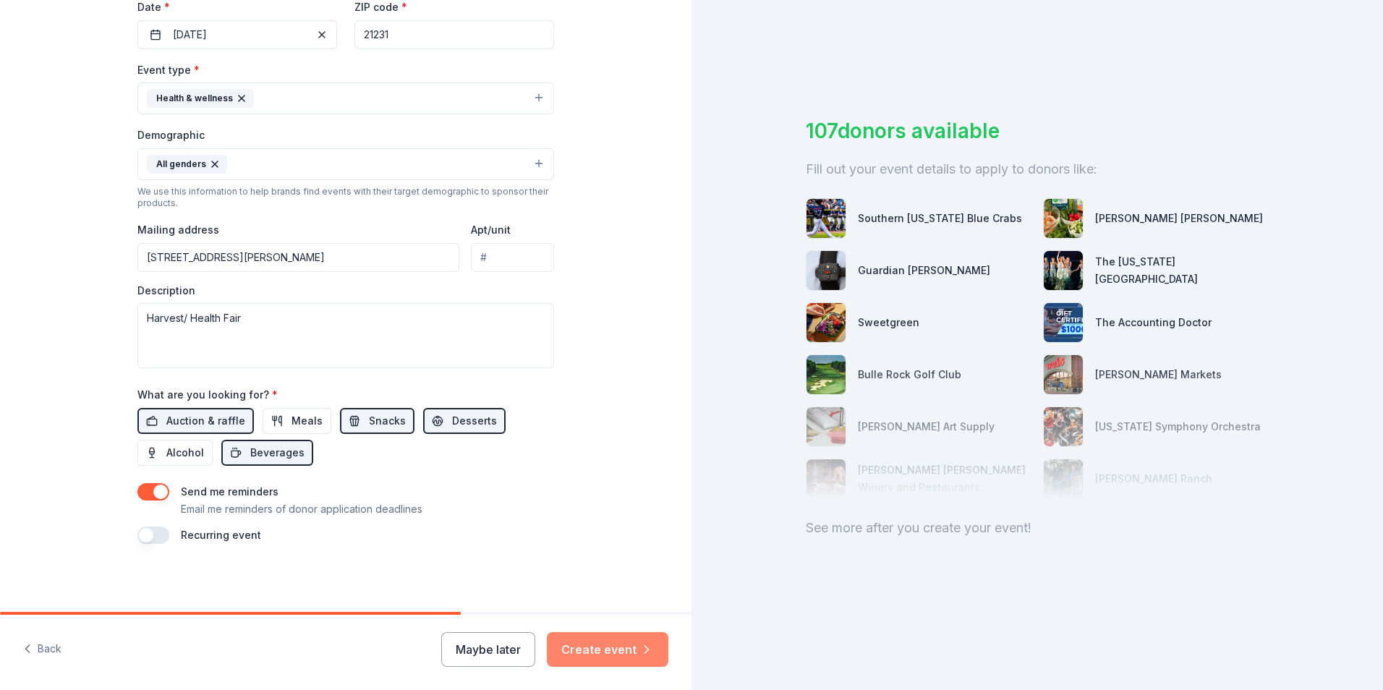
click at [599, 648] on button "Create event" at bounding box center [608, 649] width 122 height 35
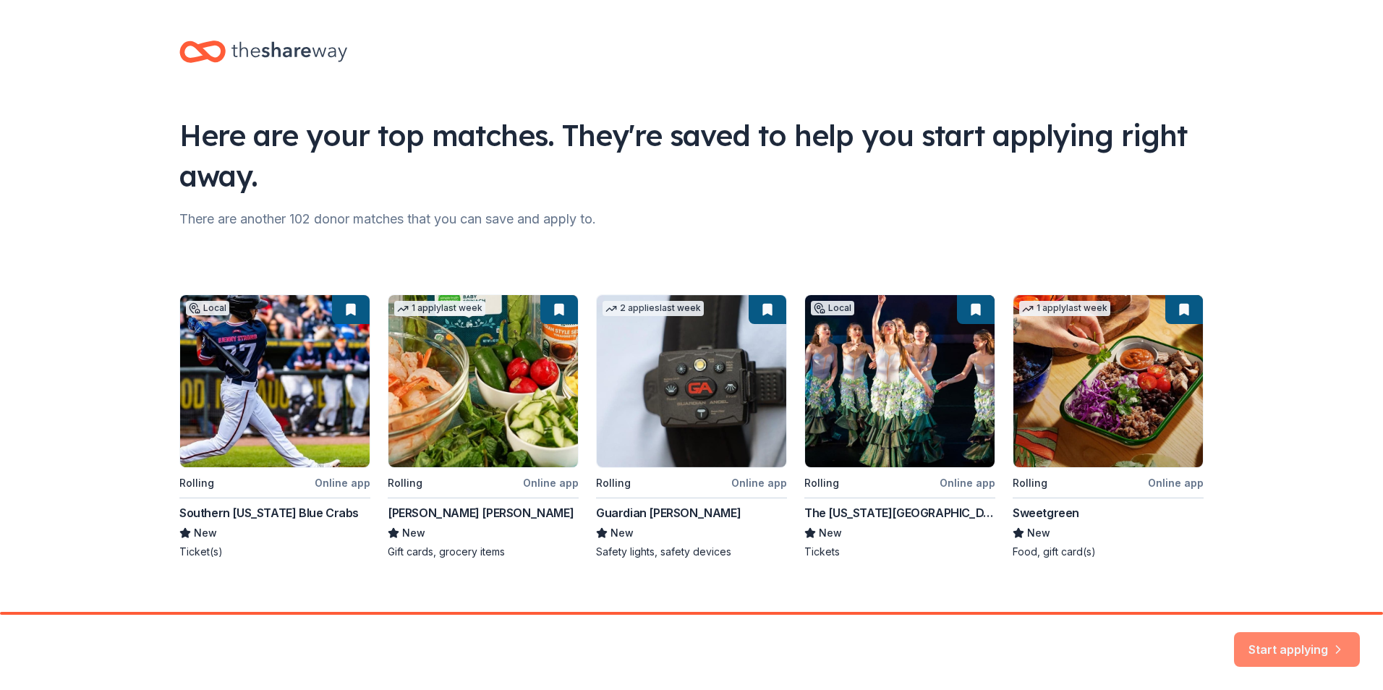
click at [1278, 640] on button "Start applying" at bounding box center [1297, 641] width 126 height 35
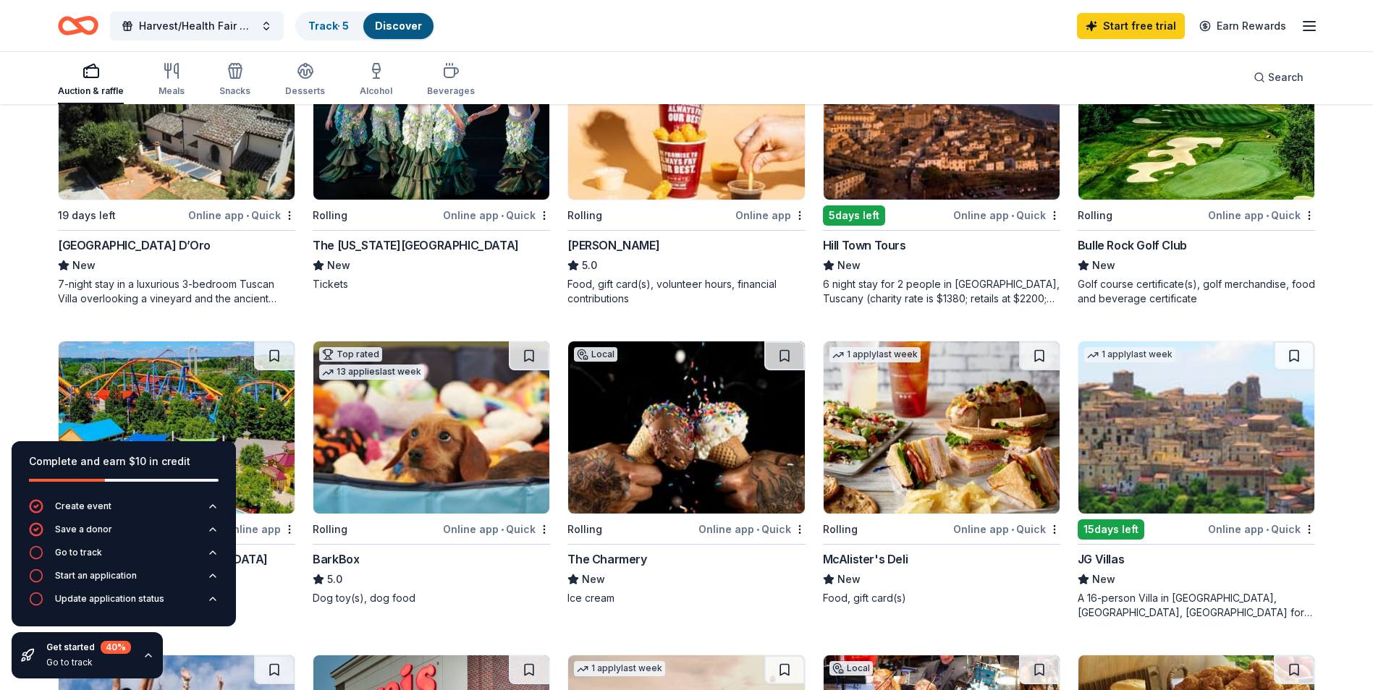
scroll to position [213, 0]
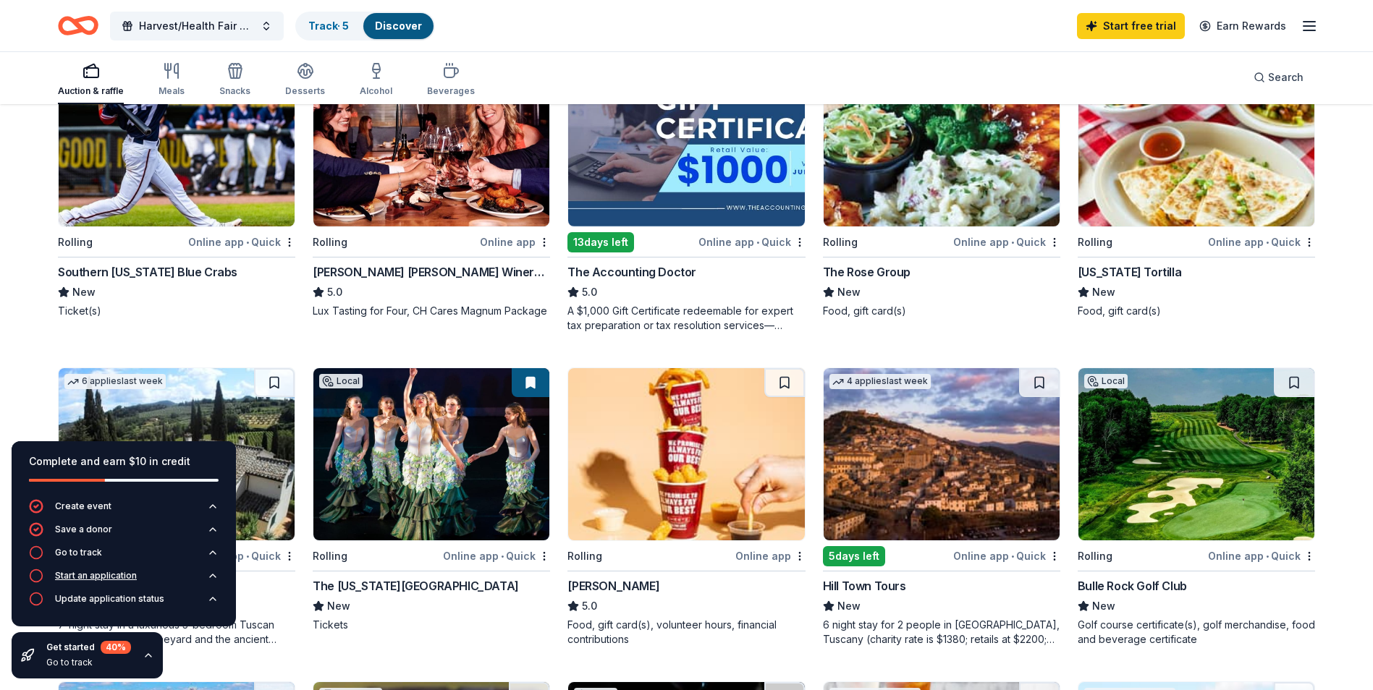
click at [35, 572] on icon "button" at bounding box center [36, 576] width 14 height 14
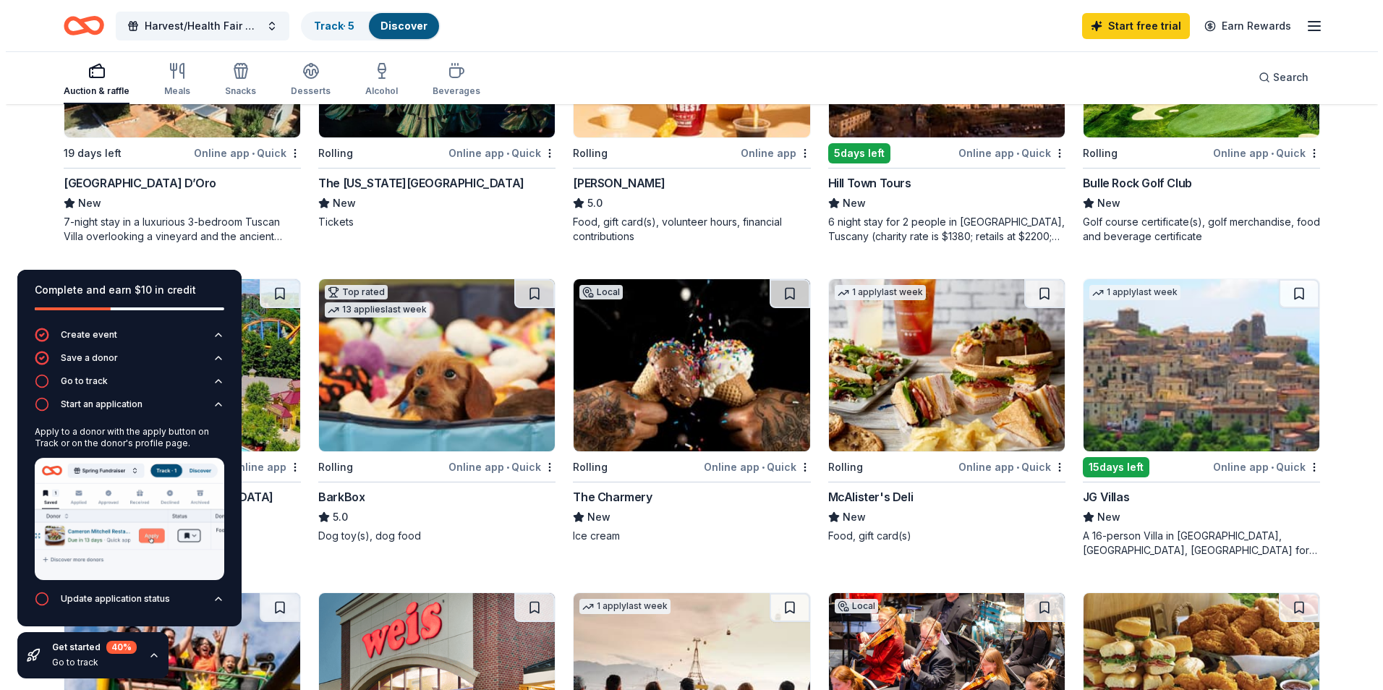
scroll to position [0, 0]
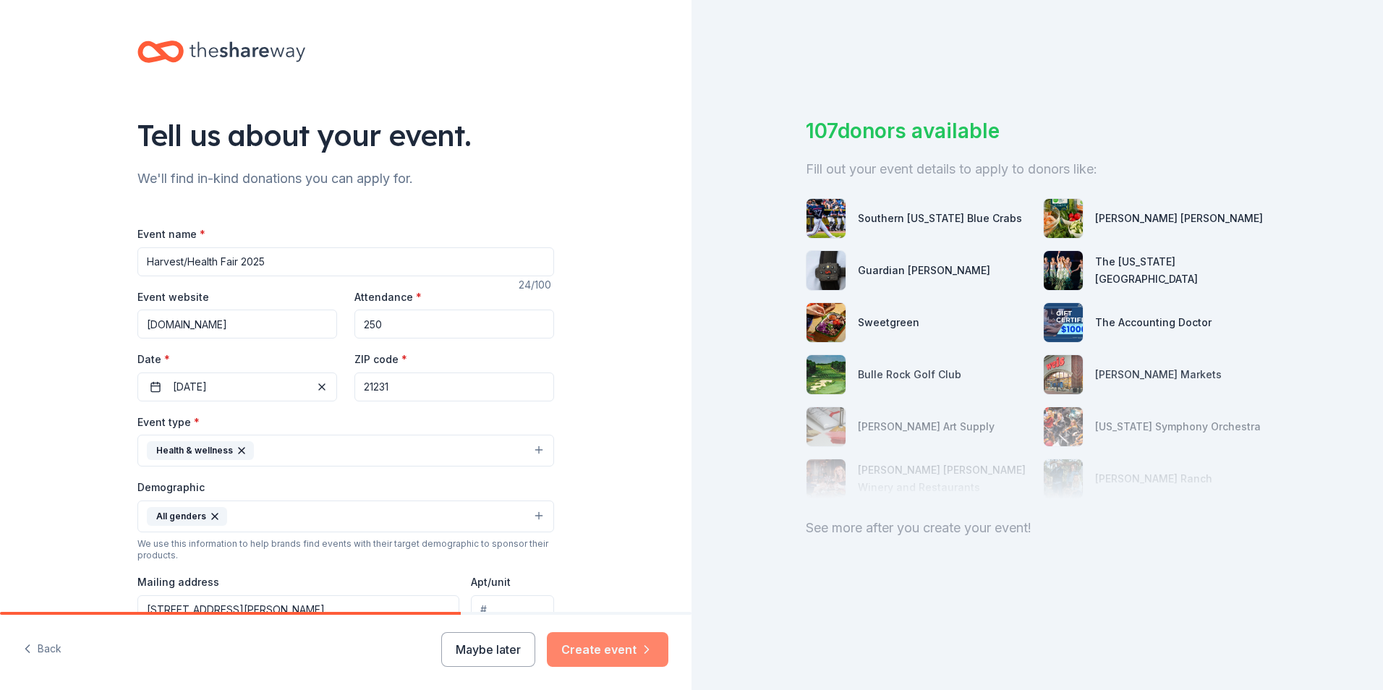
click at [589, 652] on button "Create event" at bounding box center [608, 649] width 122 height 35
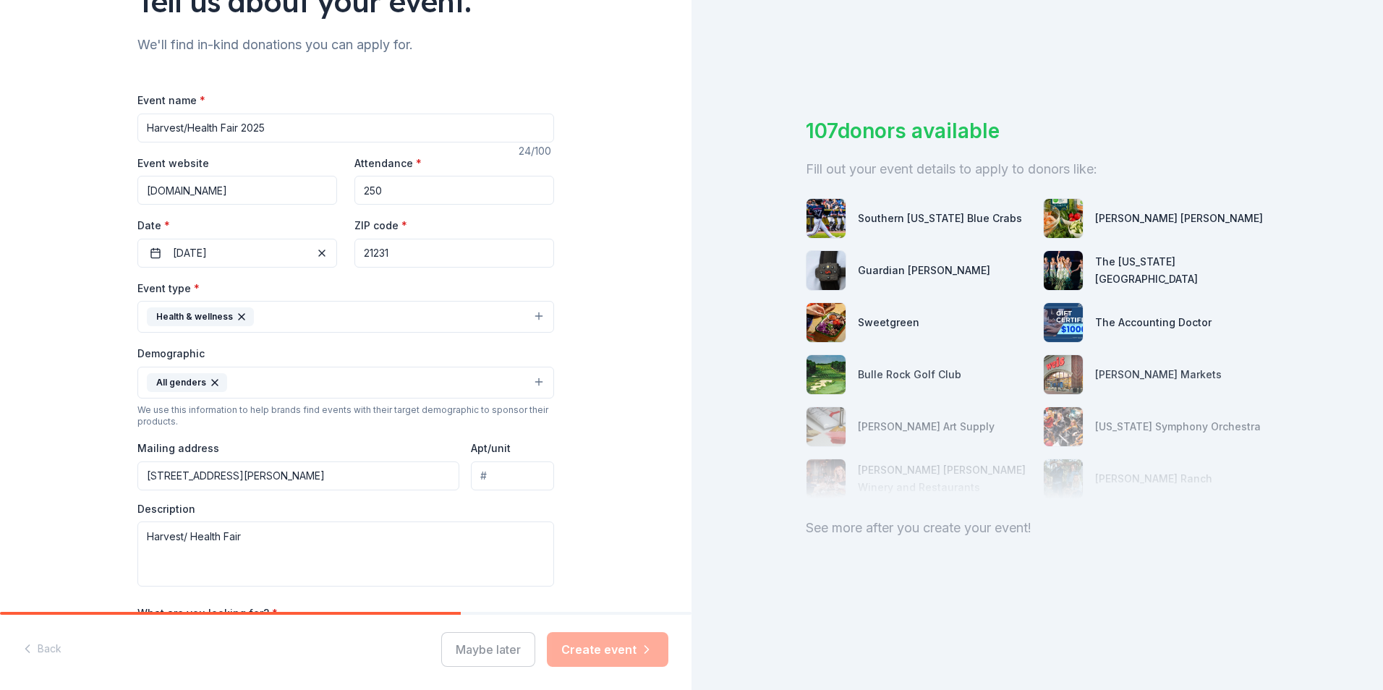
scroll to position [56, 0]
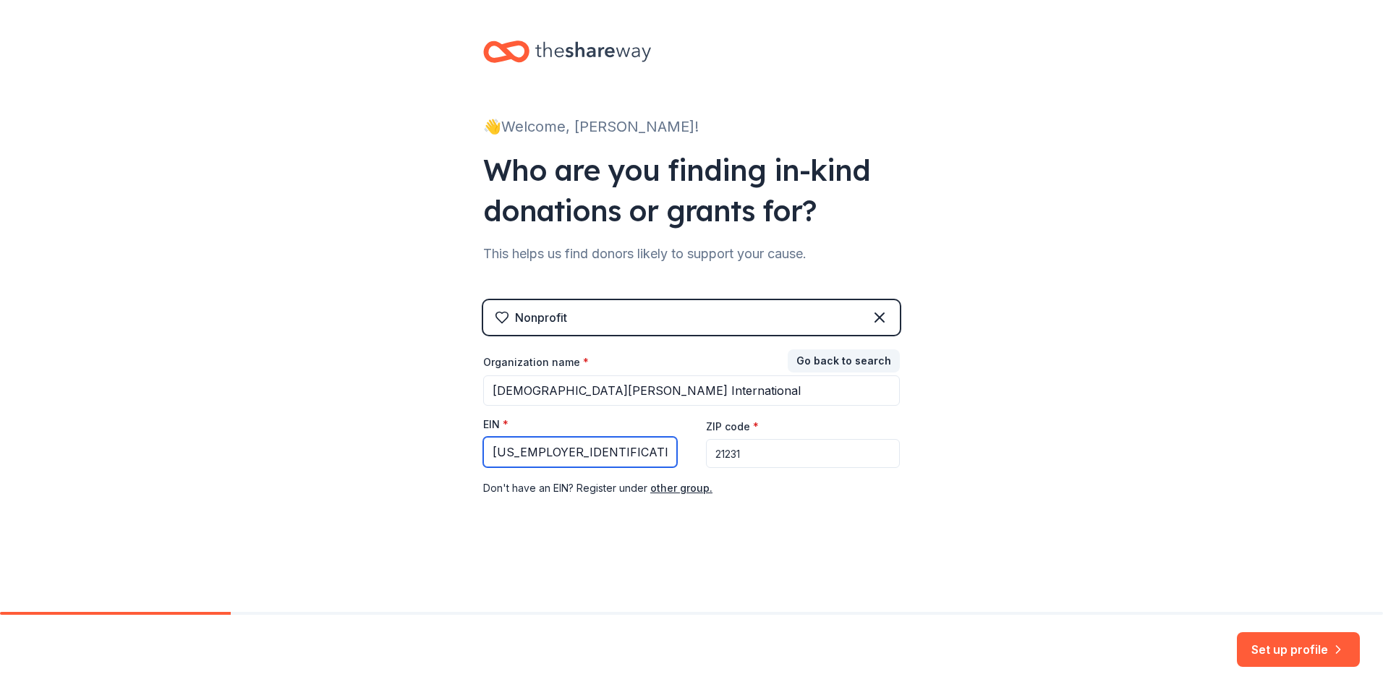
click at [571, 452] on input "[US_EMPLOYER_IDENTIFICATION_NUMBER]" at bounding box center [580, 452] width 194 height 30
type input "5"
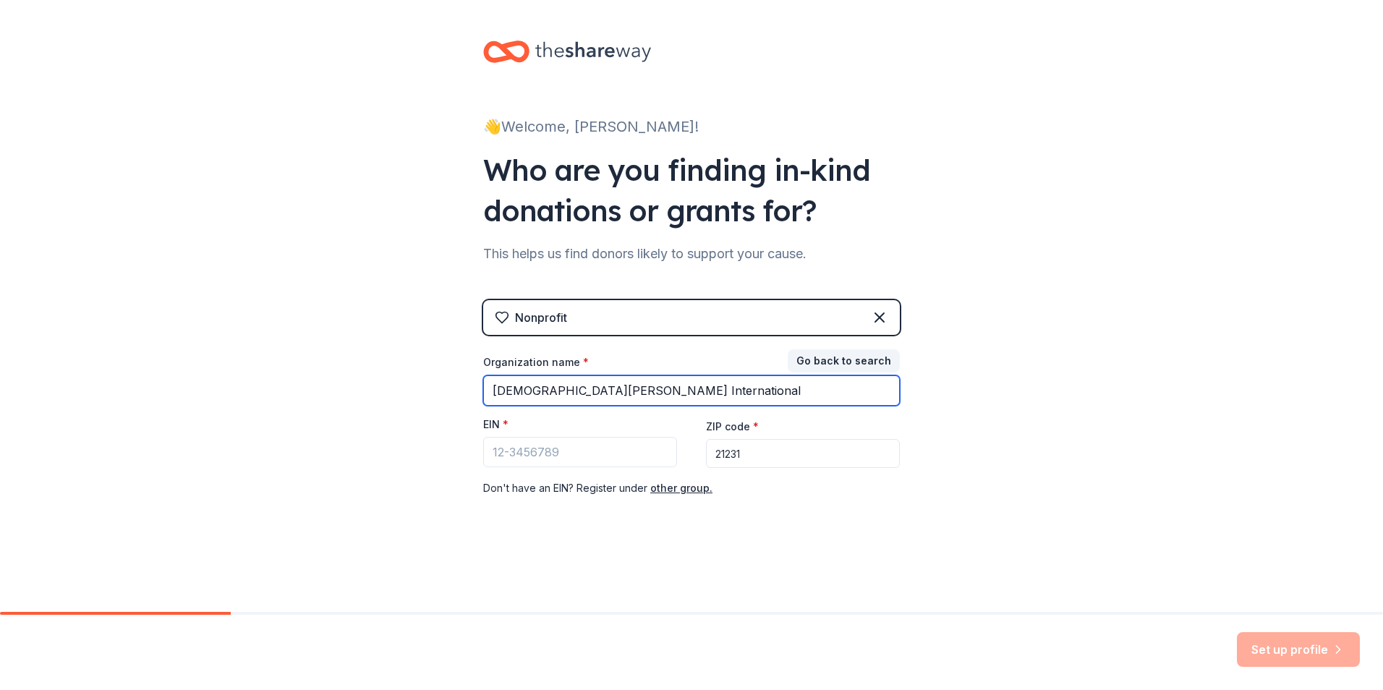
click at [815, 386] on input "[DEMOGRAPHIC_DATA][PERSON_NAME] International" at bounding box center [691, 391] width 417 height 30
type input "F"
